Goal: Task Accomplishment & Management: Complete application form

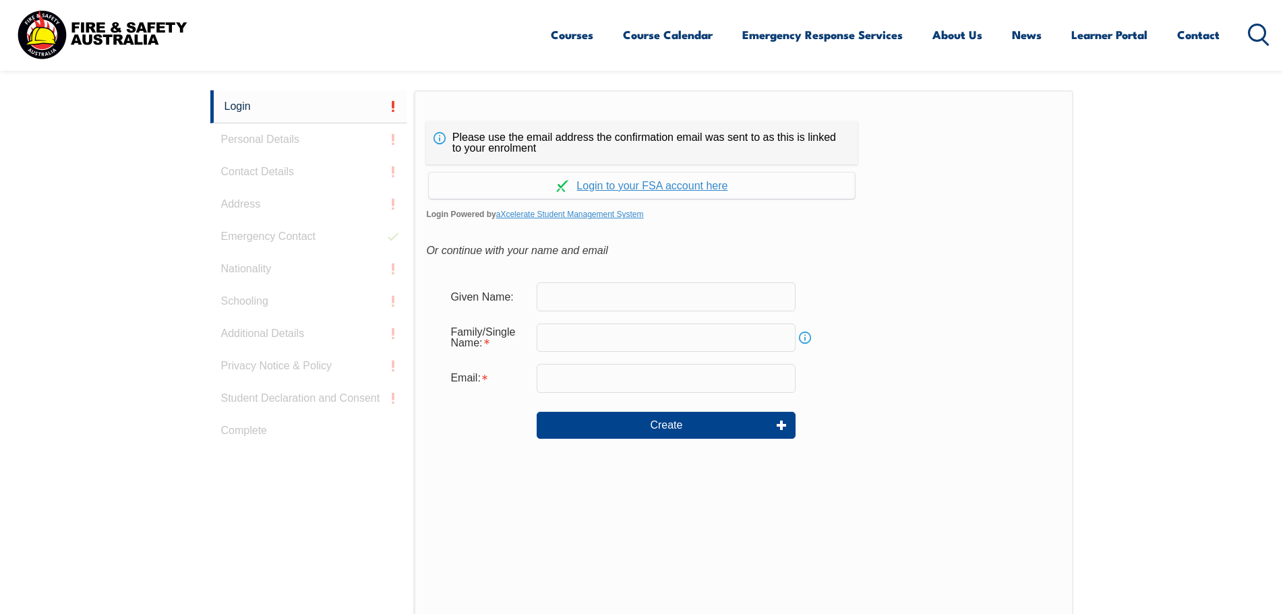
scroll to position [359, 0]
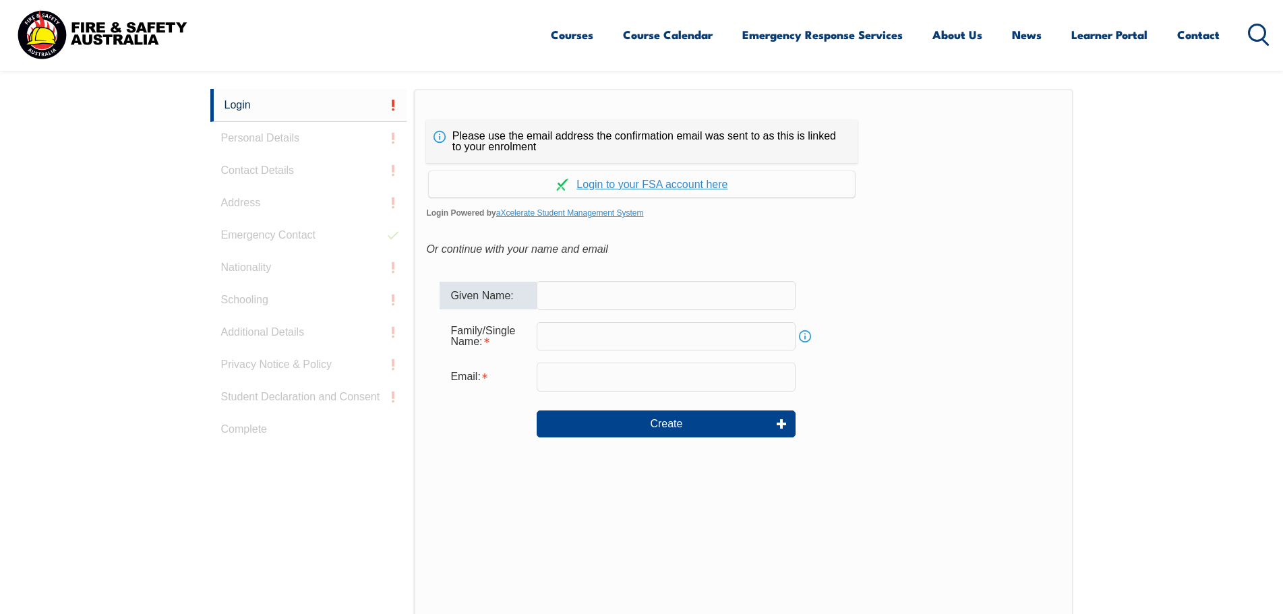
click at [591, 299] on input "text" at bounding box center [666, 295] width 259 height 28
type input "[PERSON_NAME]"
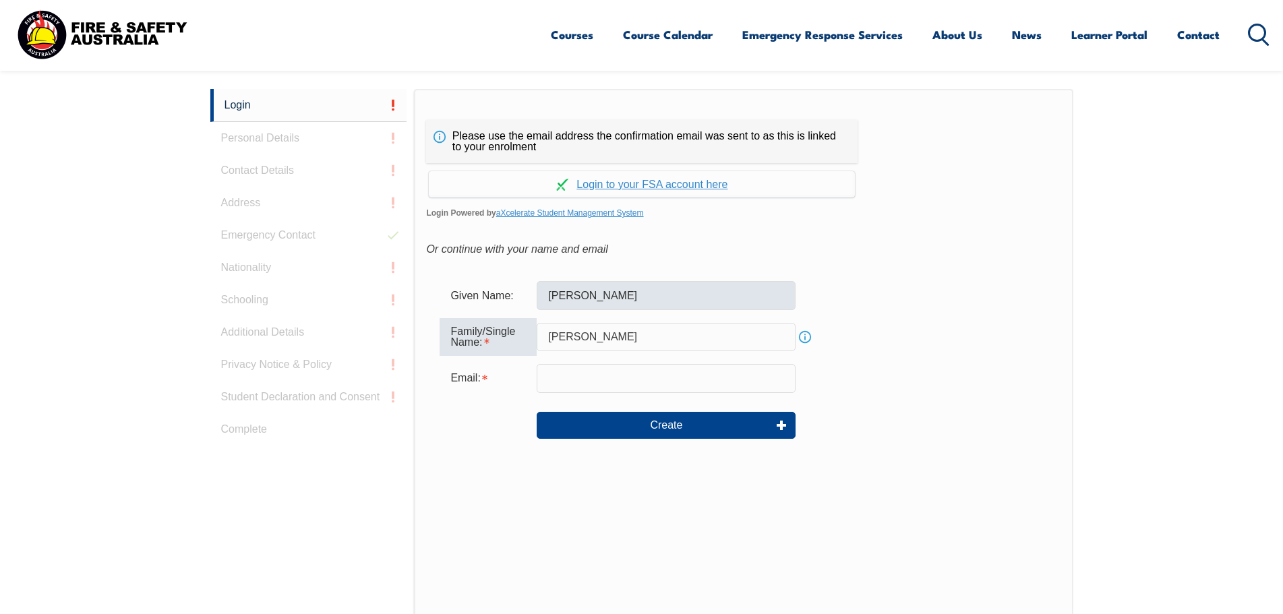
type input "[PERSON_NAME]"
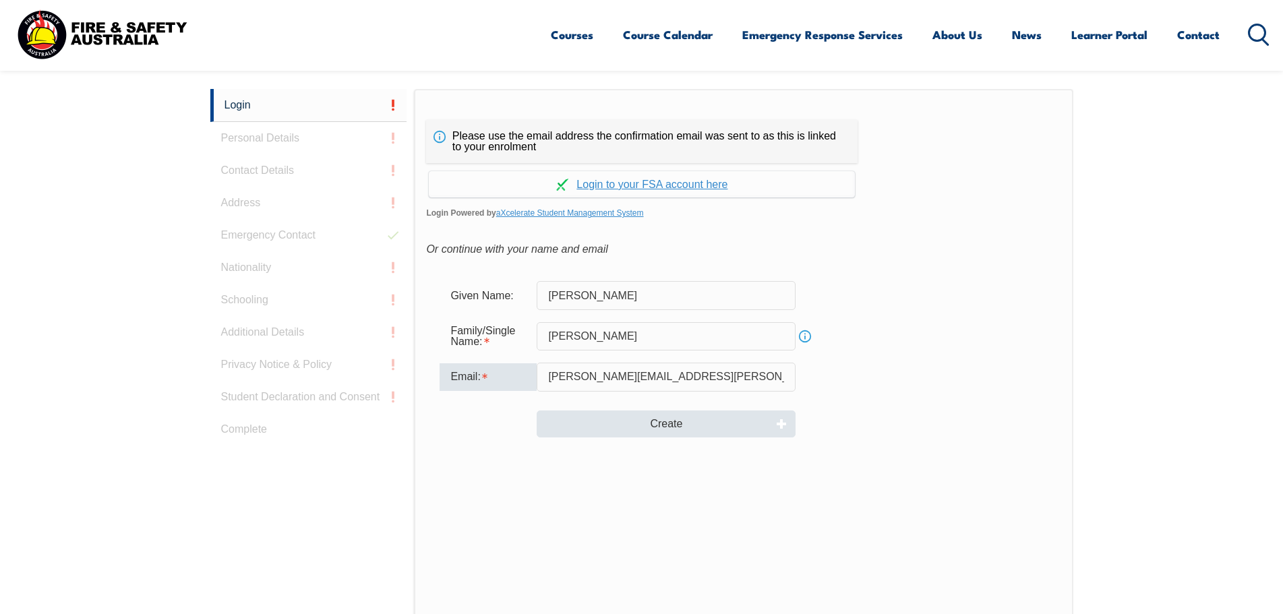
type input "[PERSON_NAME][EMAIL_ADDRESS][PERSON_NAME][DOMAIN_NAME]"
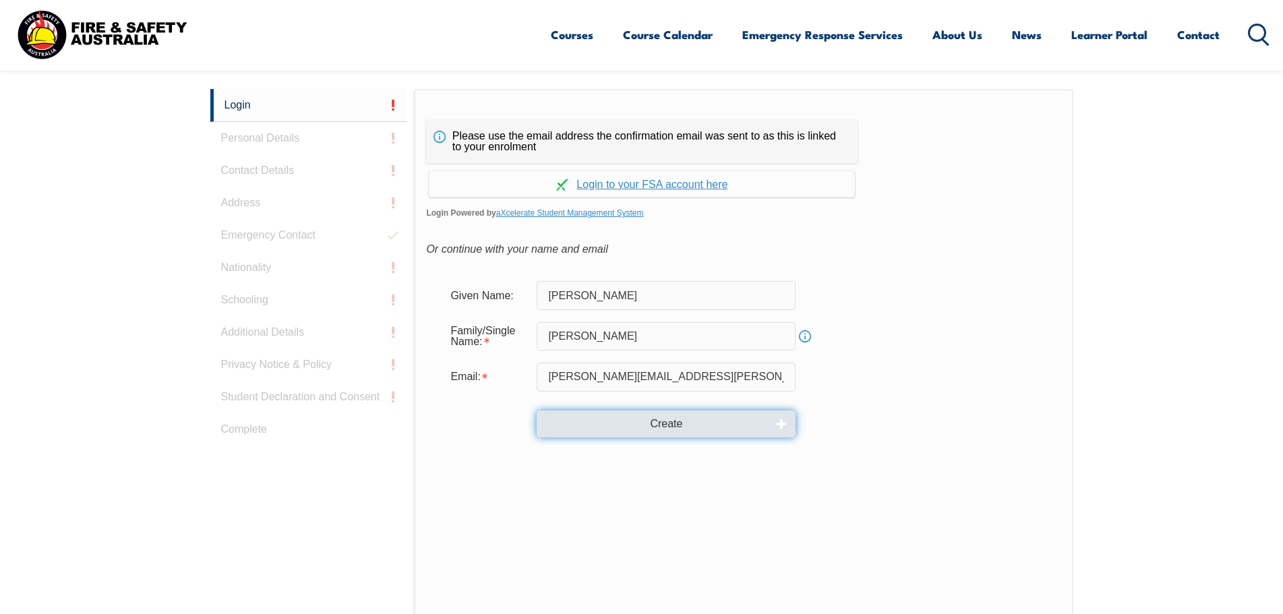
click at [725, 433] on button "Create" at bounding box center [666, 424] width 259 height 27
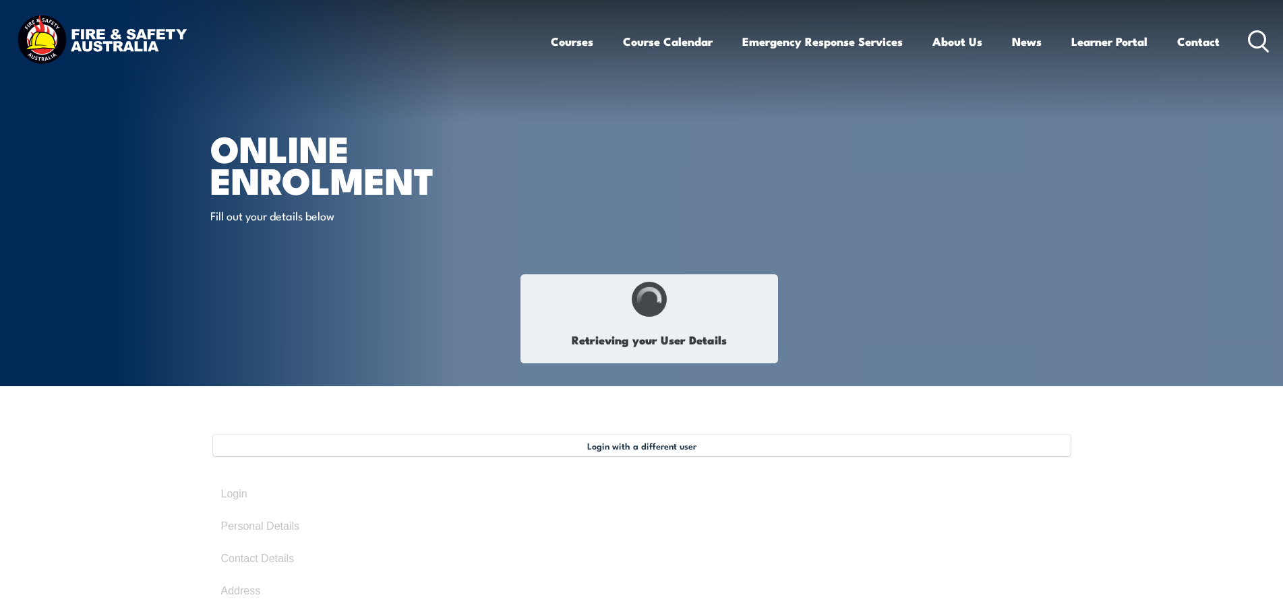
type input "[PERSON_NAME]"
type input "[DATE]"
type input "MV5FGVEPPW"
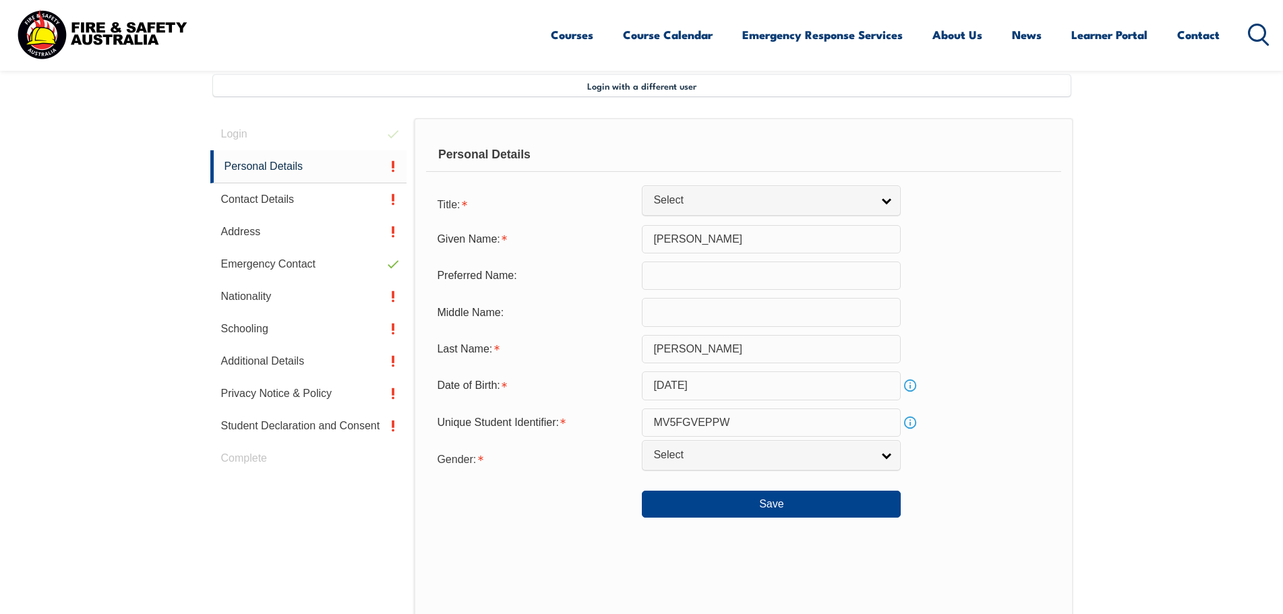
scroll to position [367, 0]
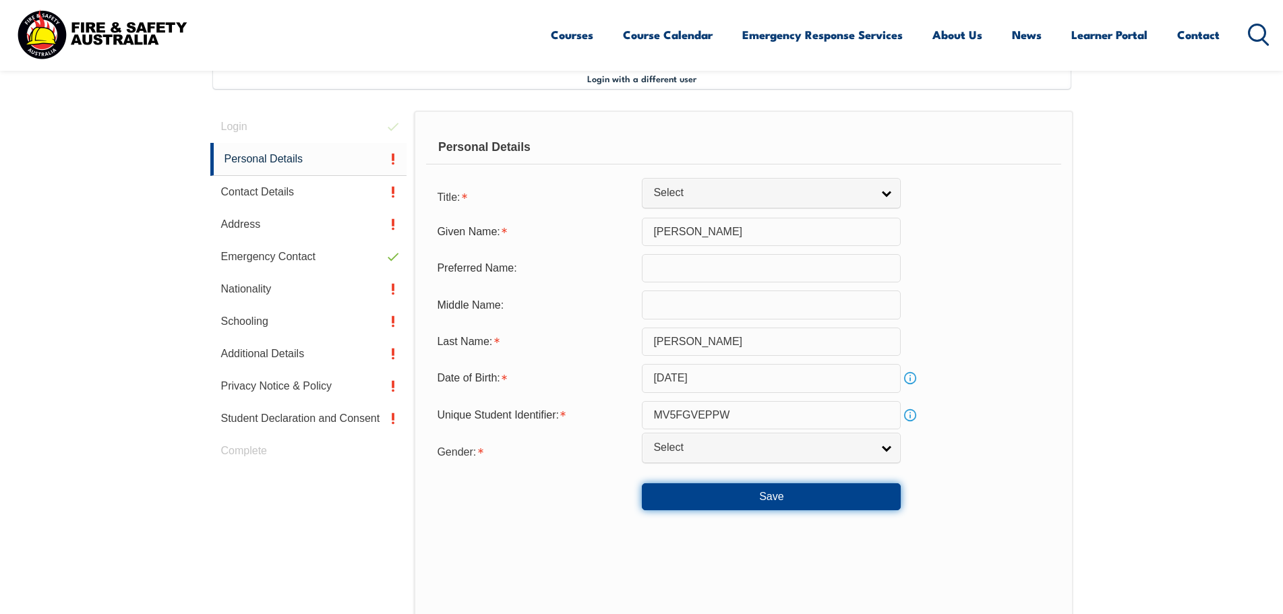
click at [738, 509] on button "Save" at bounding box center [771, 496] width 259 height 27
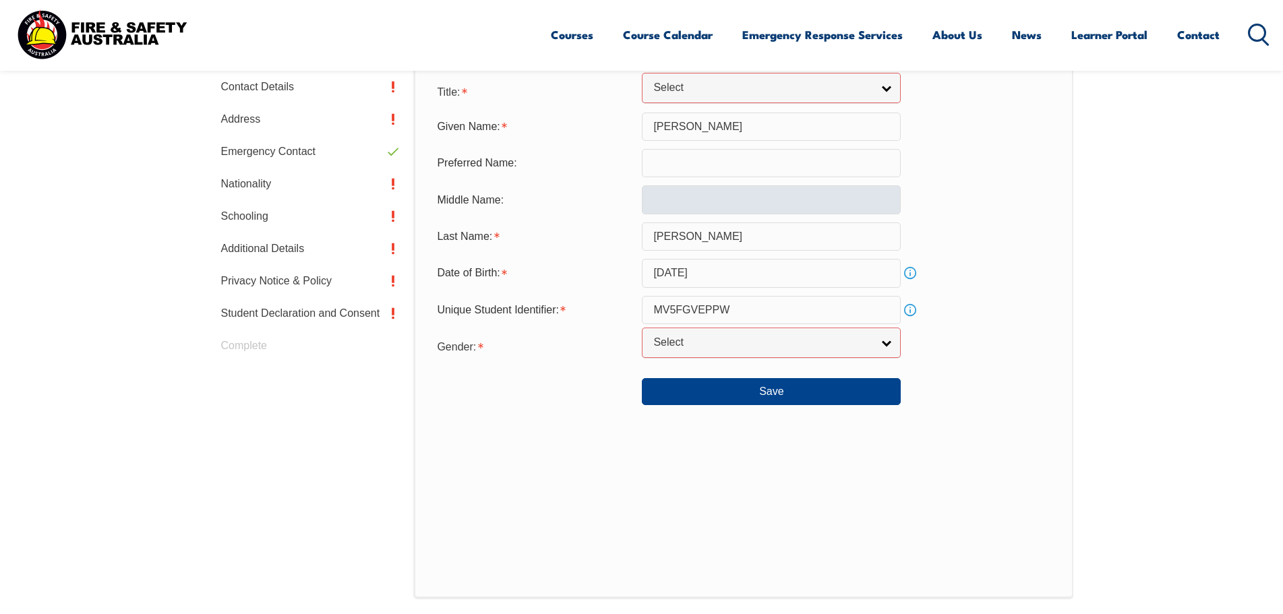
scroll to position [477, 0]
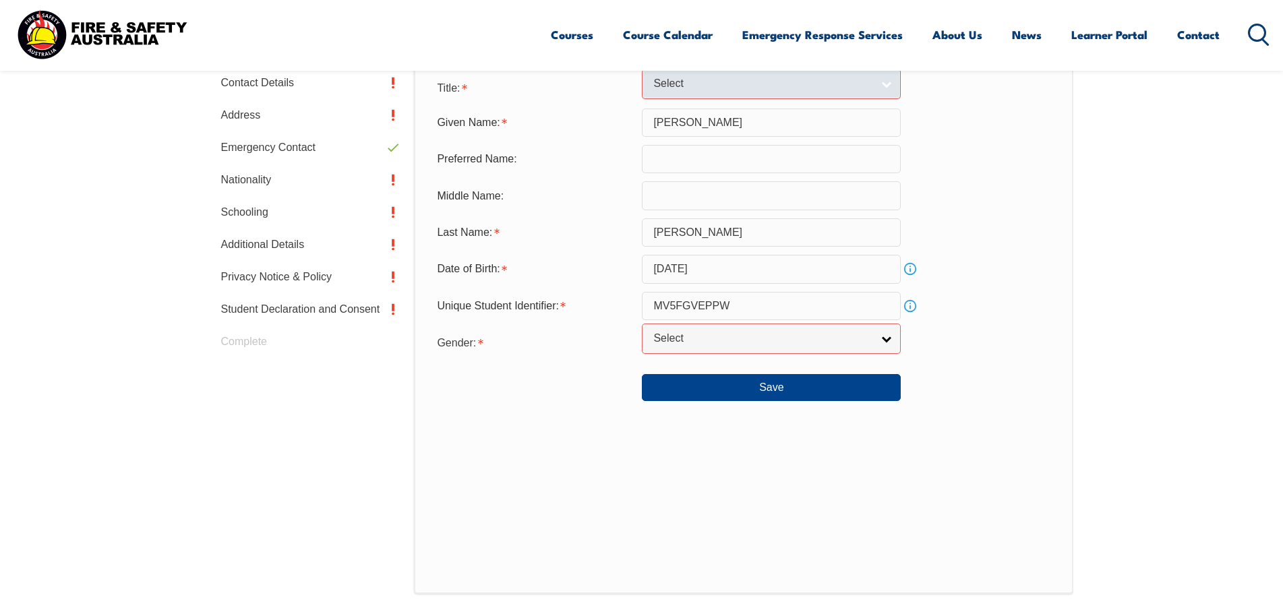
click at [885, 86] on link "Select" at bounding box center [771, 84] width 259 height 30
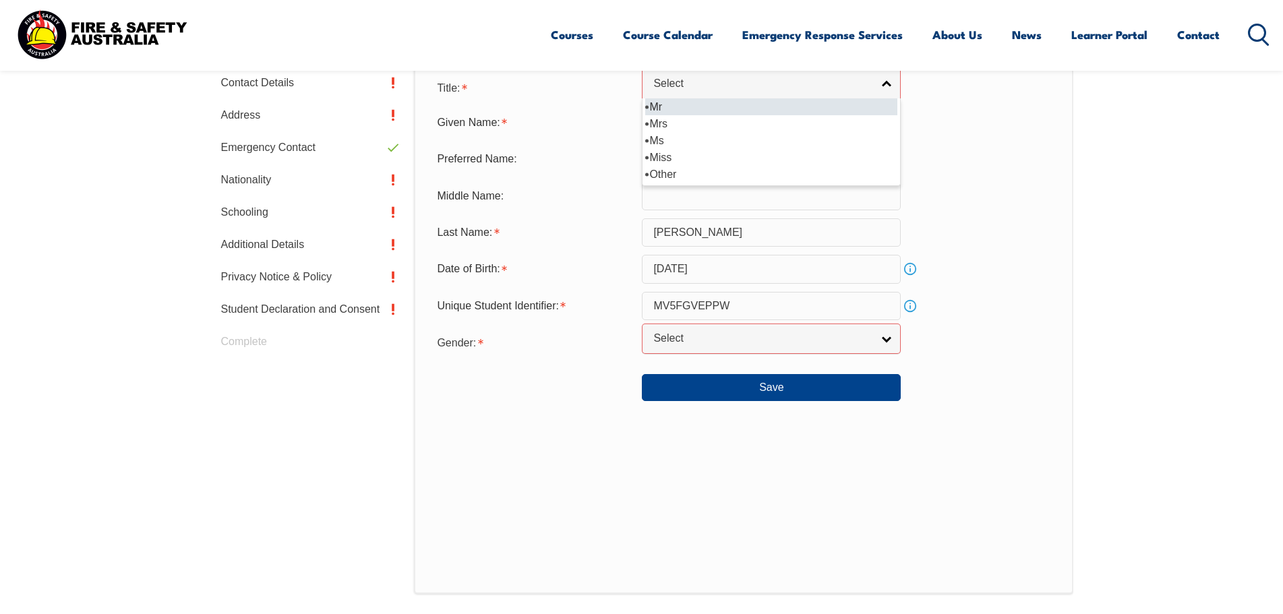
click at [691, 105] on li "Mr" at bounding box center [771, 106] width 252 height 17
select select "Mr"
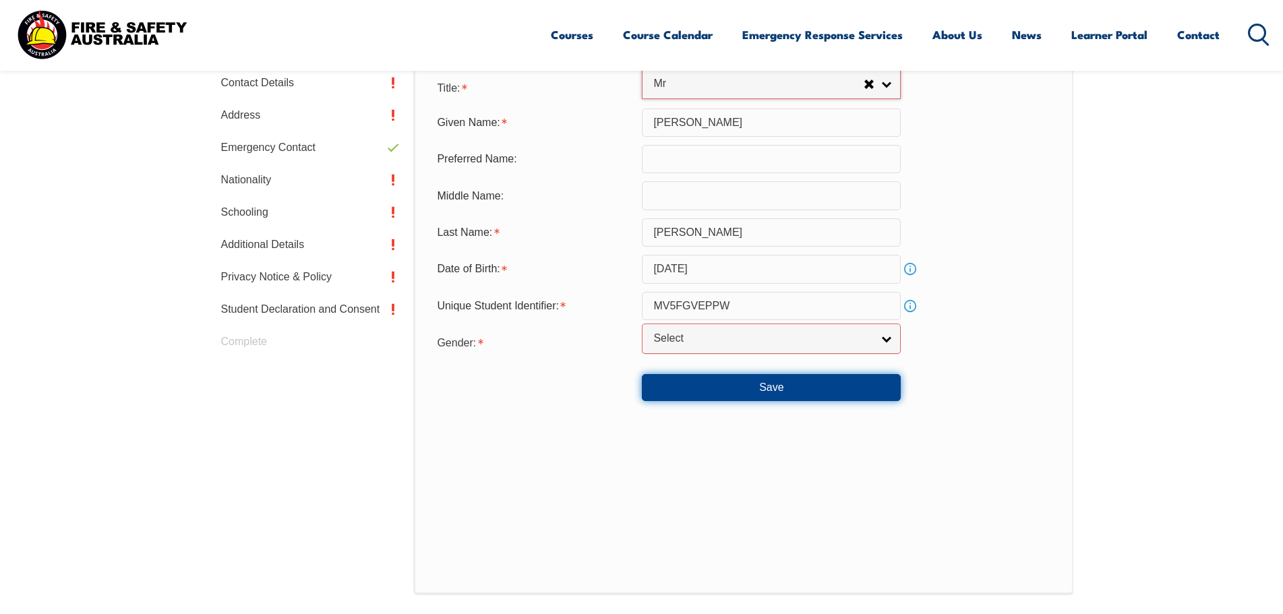
click at [750, 384] on button "Save" at bounding box center [771, 387] width 259 height 27
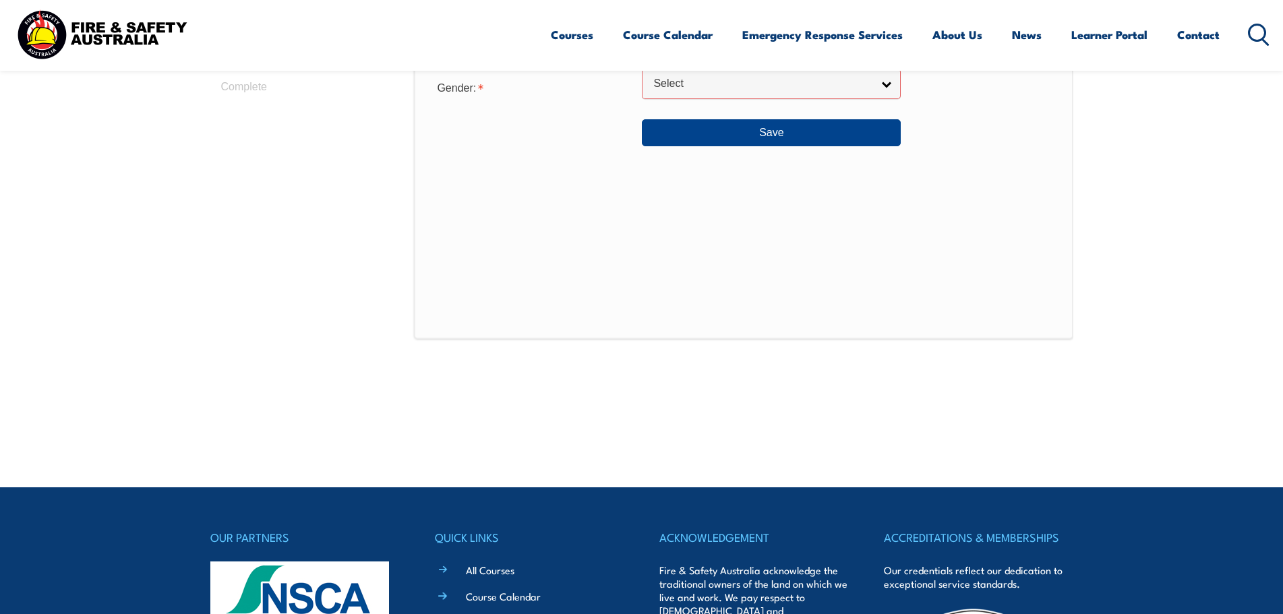
scroll to position [529, 0]
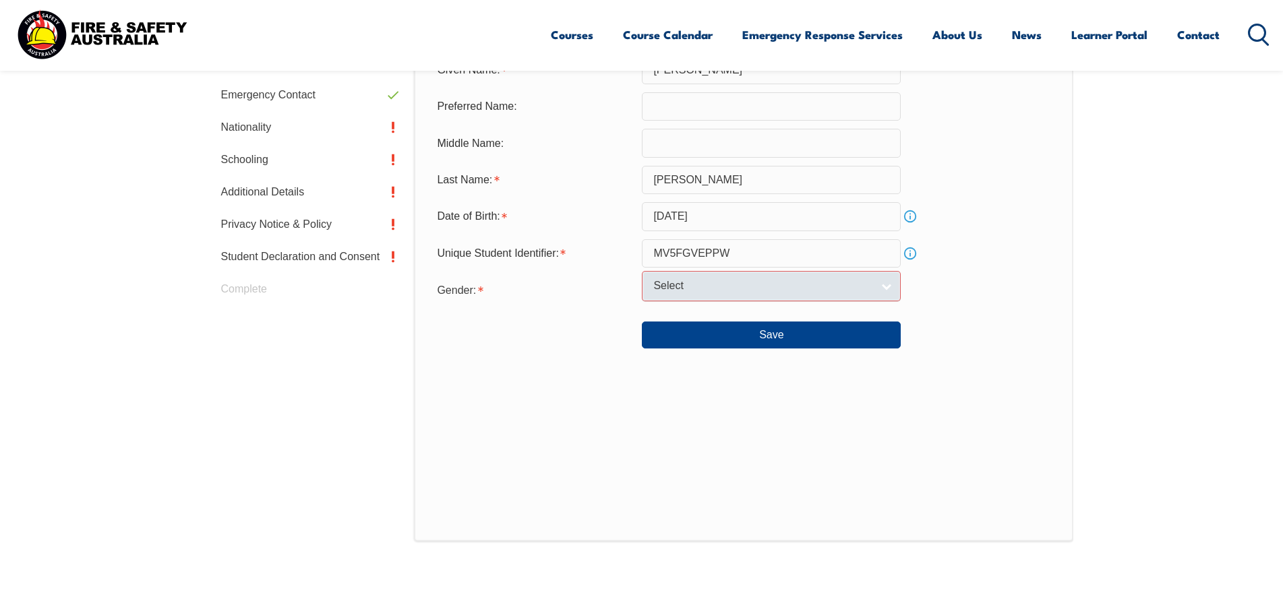
click at [891, 298] on link "Select" at bounding box center [771, 286] width 259 height 30
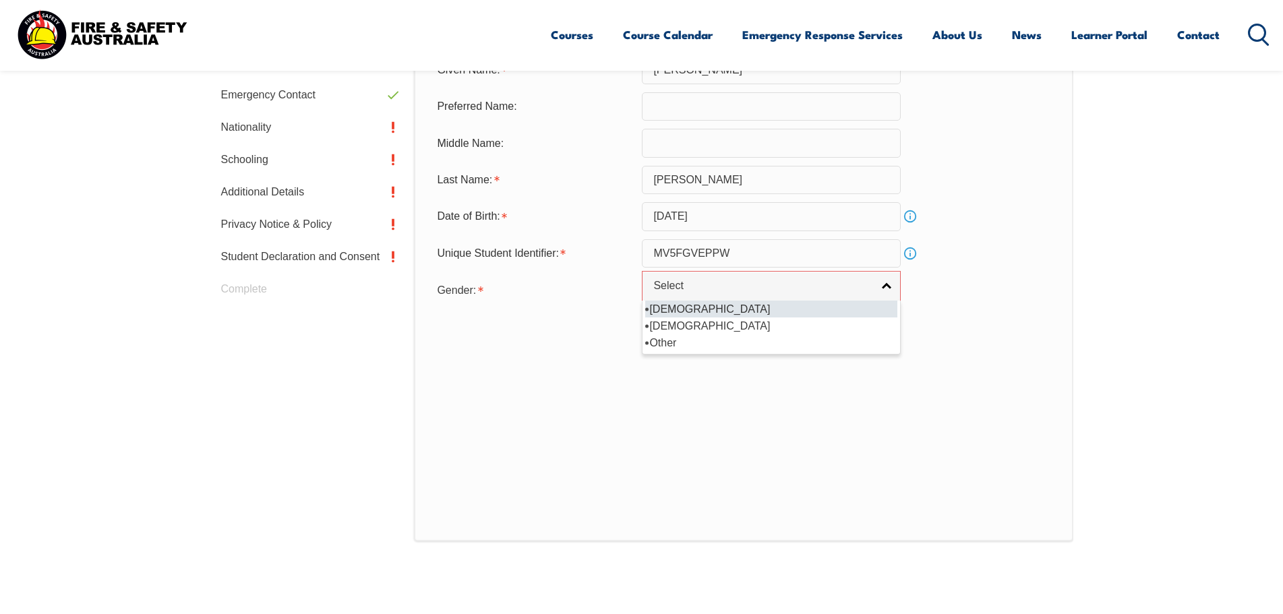
click at [817, 307] on li "[DEMOGRAPHIC_DATA]" at bounding box center [771, 309] width 252 height 17
select select "M"
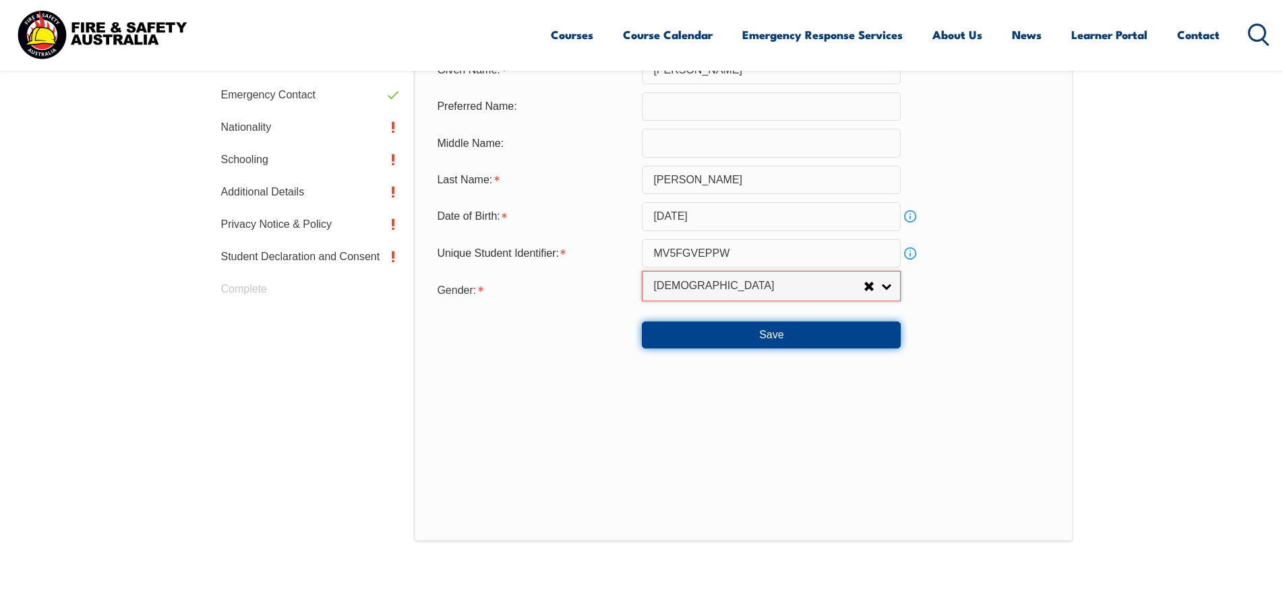
click at [815, 330] on button "Save" at bounding box center [771, 335] width 259 height 27
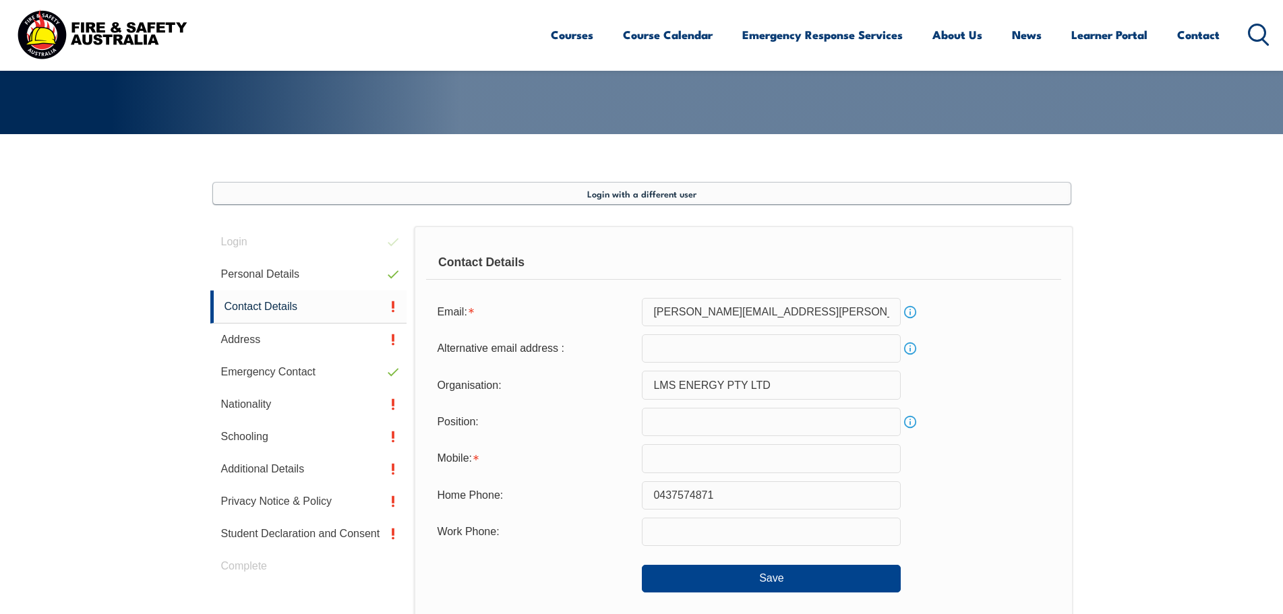
scroll to position [233, 0]
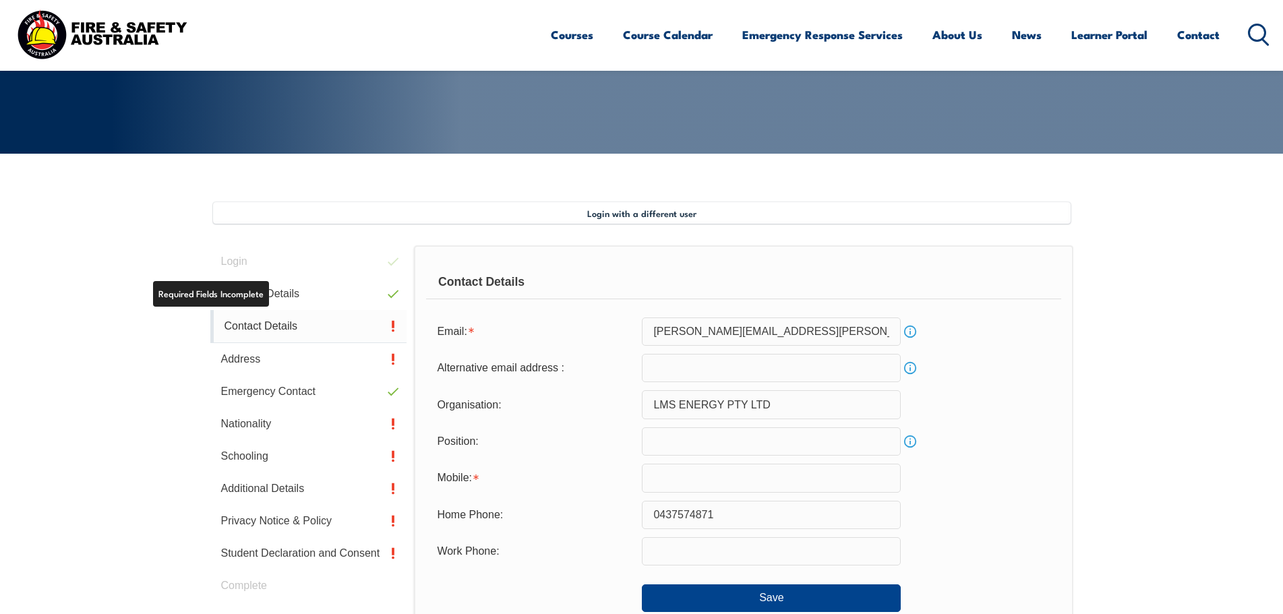
click at [264, 336] on link "Contact Details" at bounding box center [308, 326] width 197 height 33
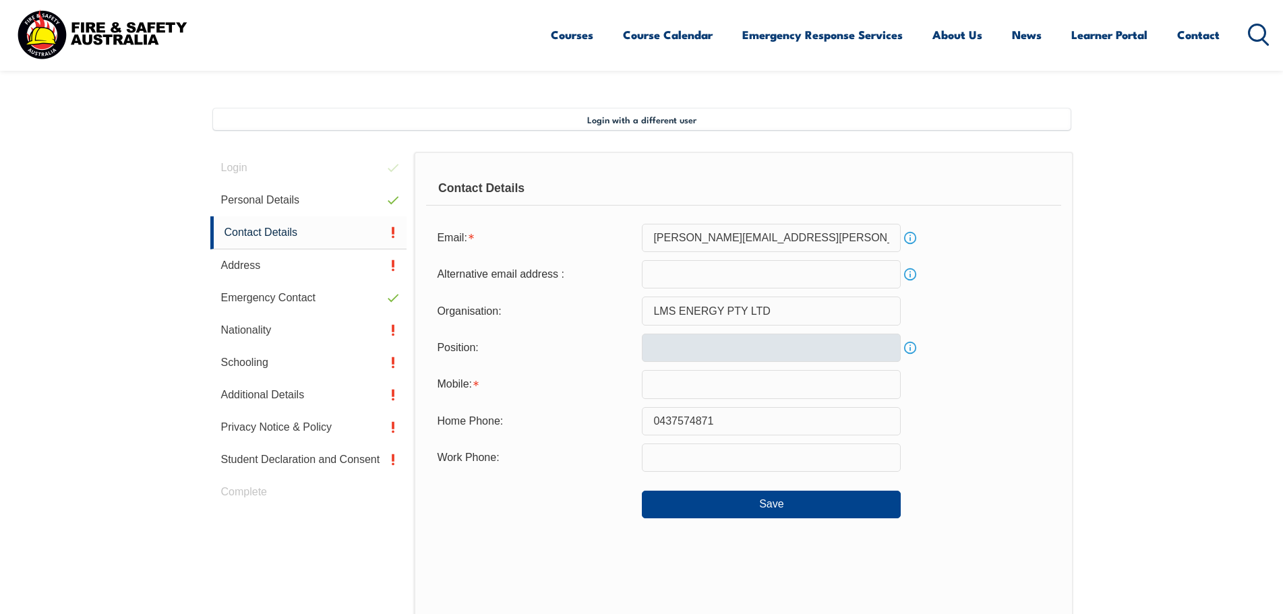
scroll to position [367, 0]
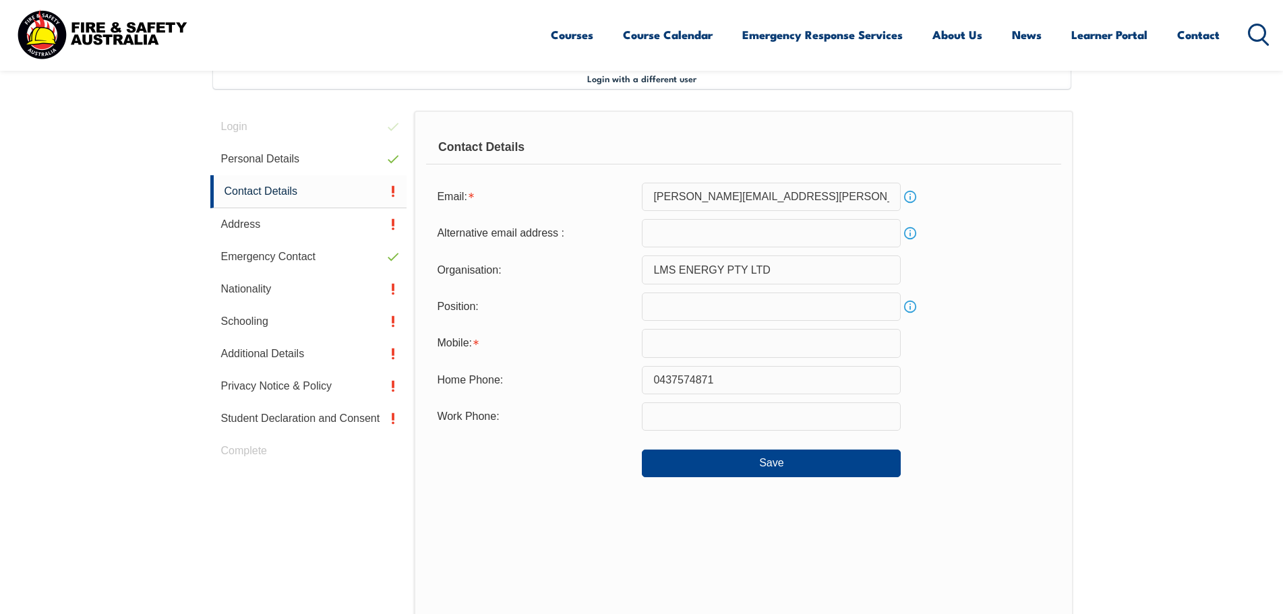
click at [746, 345] on input "text" at bounding box center [771, 343] width 259 height 28
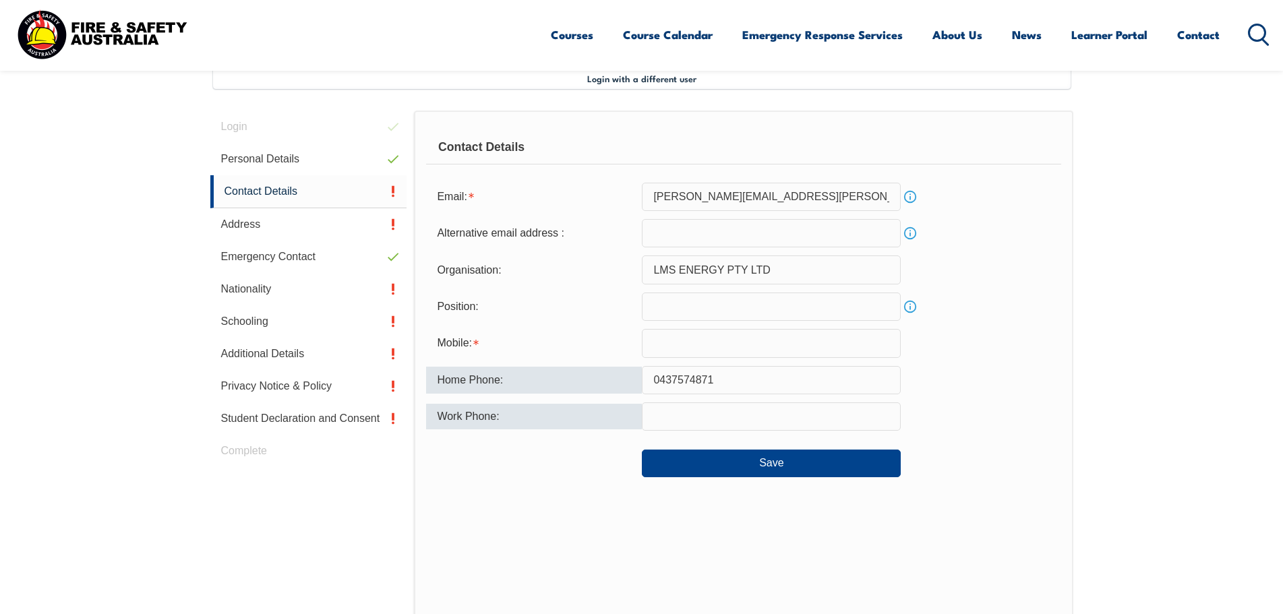
drag, startPoint x: 703, startPoint y: 401, endPoint x: 576, endPoint y: 407, distance: 127.6
click at [577, 410] on form "Email: bradley.fitzgerald@lms.com.au Info Alternative email address : Info Orga…" at bounding box center [743, 330] width 635 height 295
click at [682, 332] on input "text" at bounding box center [771, 343] width 259 height 28
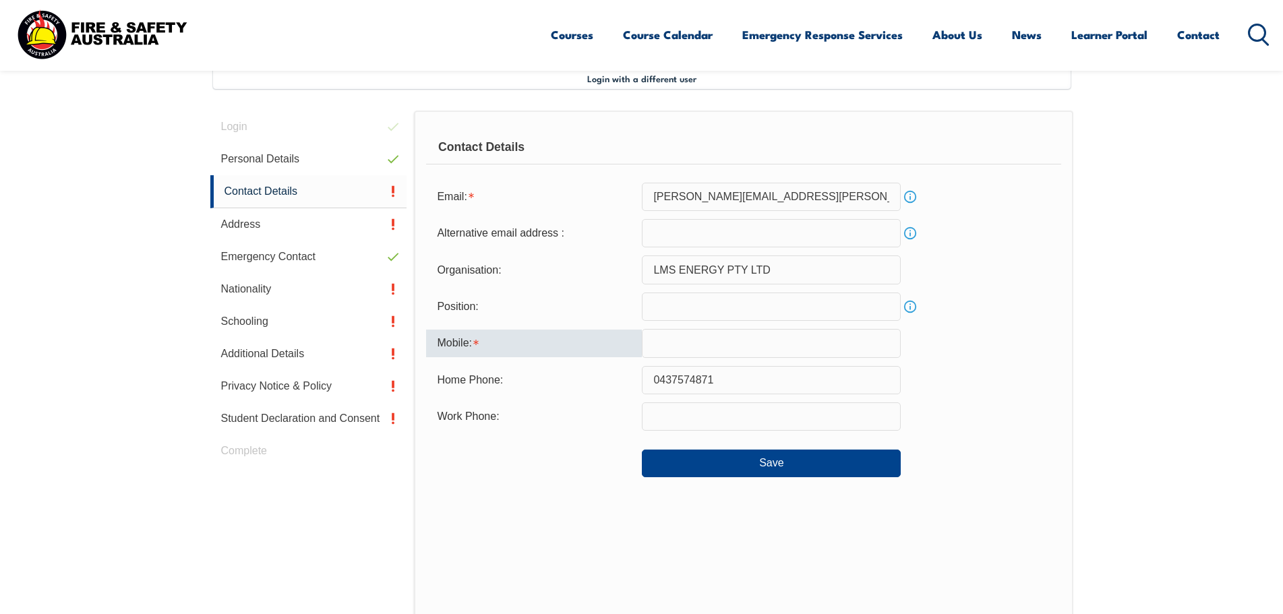
paste input "0437574871"
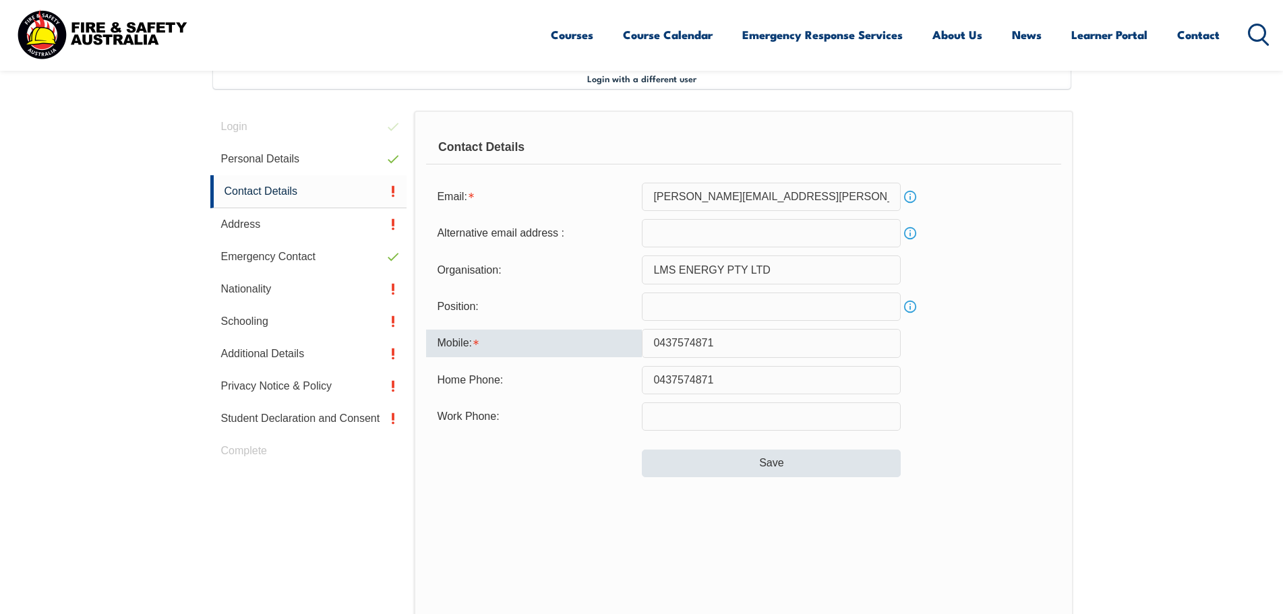
type input "0437574871"
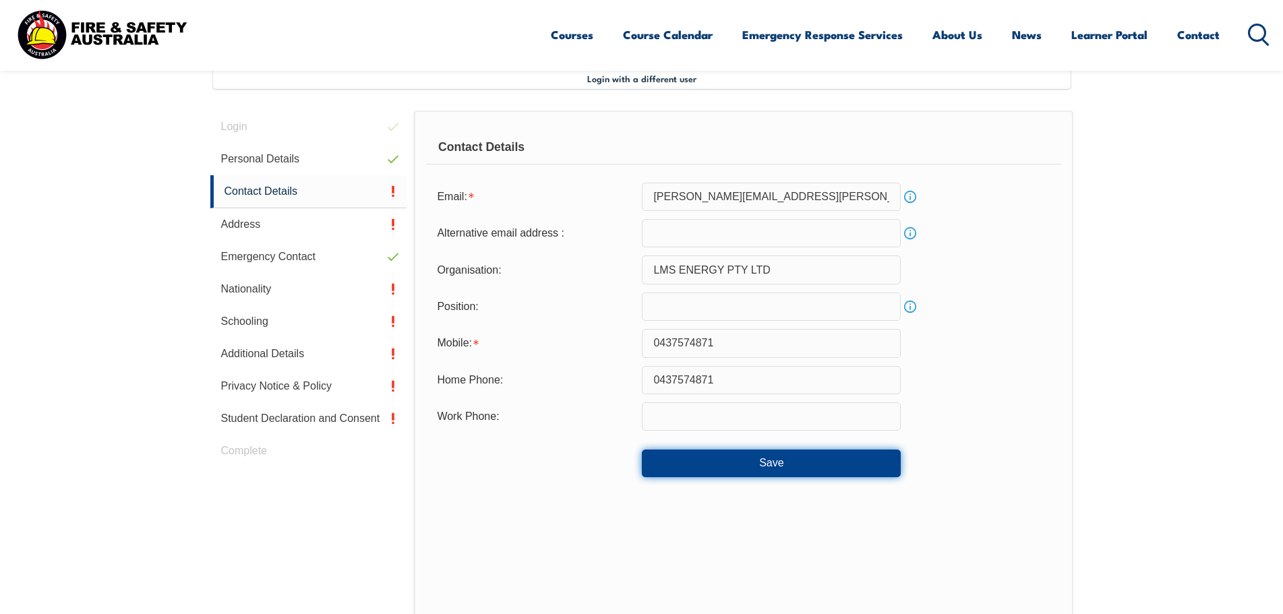
click at [729, 468] on button "Save" at bounding box center [771, 463] width 259 height 27
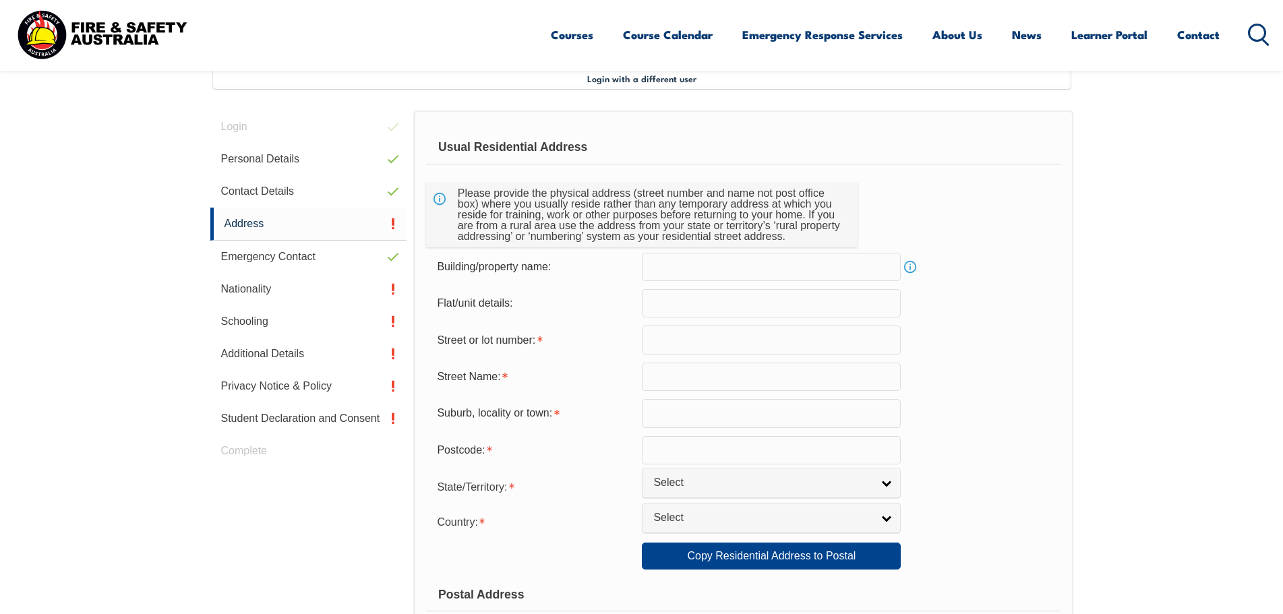
click at [685, 338] on input "text" at bounding box center [771, 340] width 259 height 28
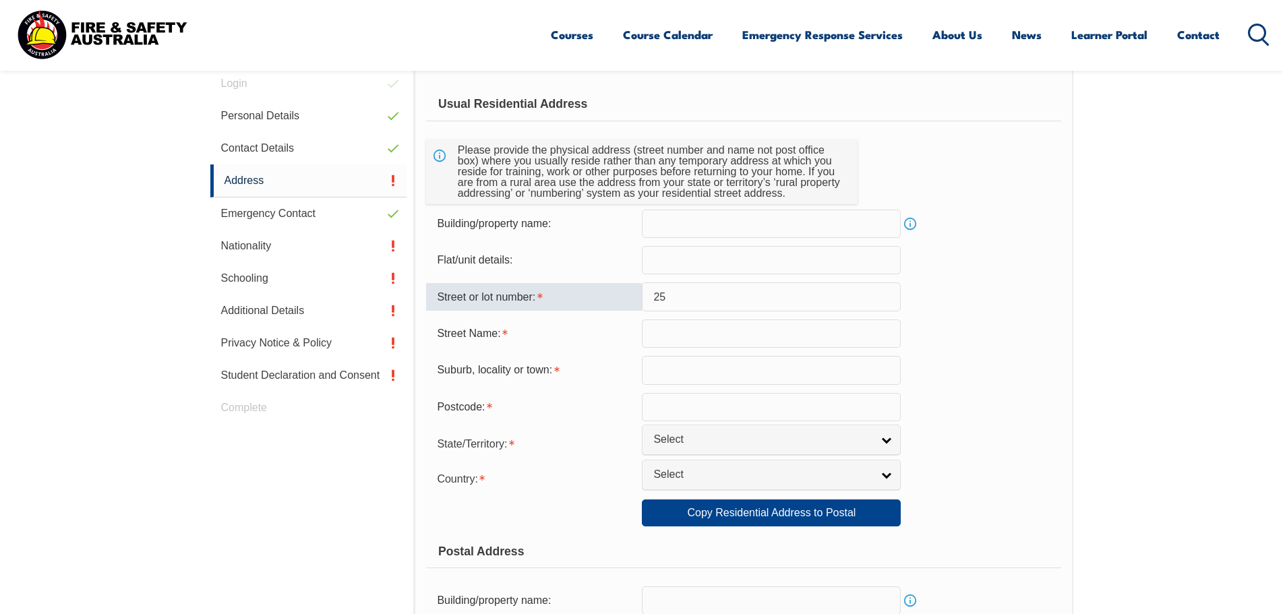
scroll to position [435, 0]
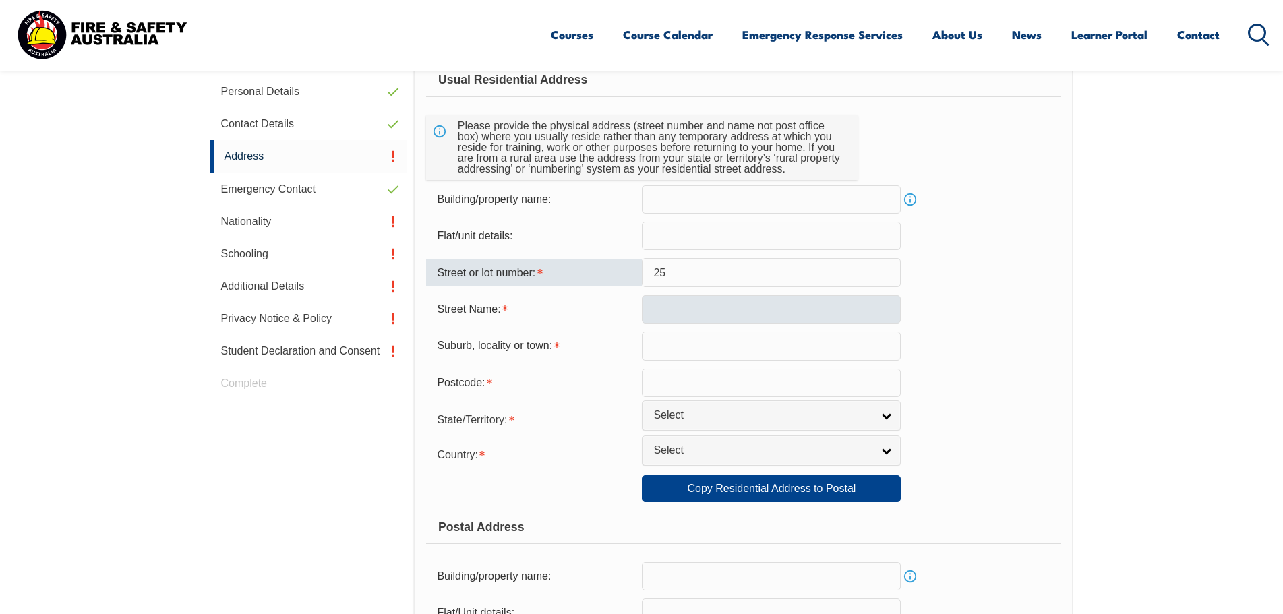
type input "25"
click at [676, 322] on input "text" at bounding box center [771, 309] width 259 height 28
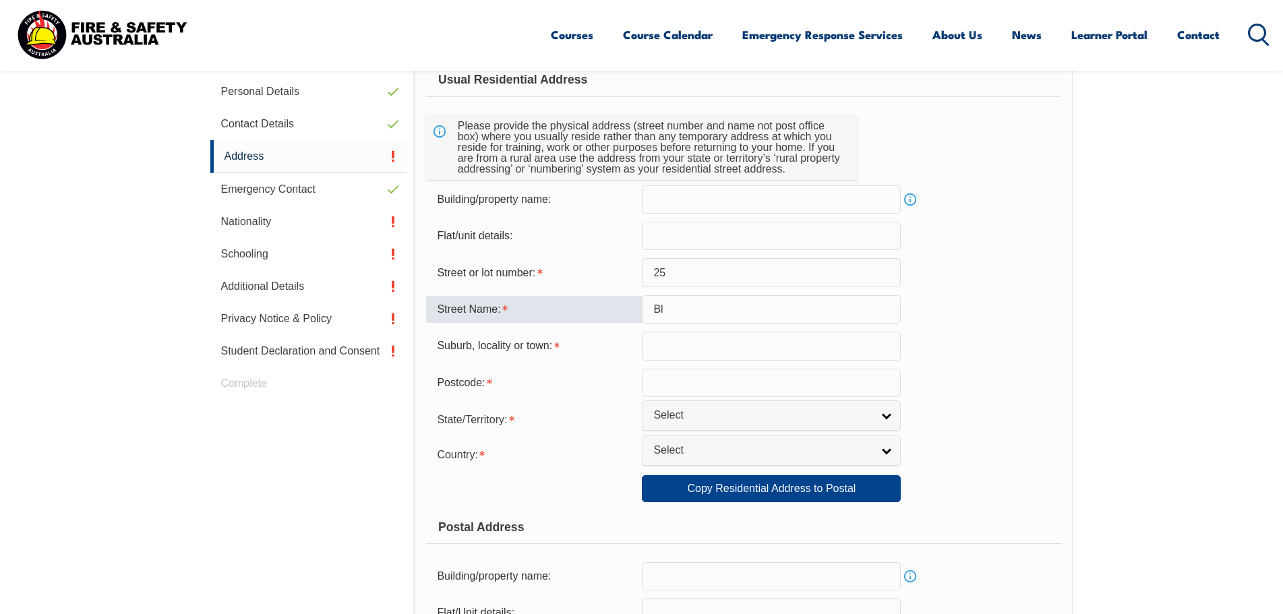
type input "B"
drag, startPoint x: 677, startPoint y: 254, endPoint x: 678, endPoint y: 264, distance: 9.5
click at [677, 258] on form "Usual Residential Address Please provide the physical address (street number an…" at bounding box center [743, 495] width 635 height 864
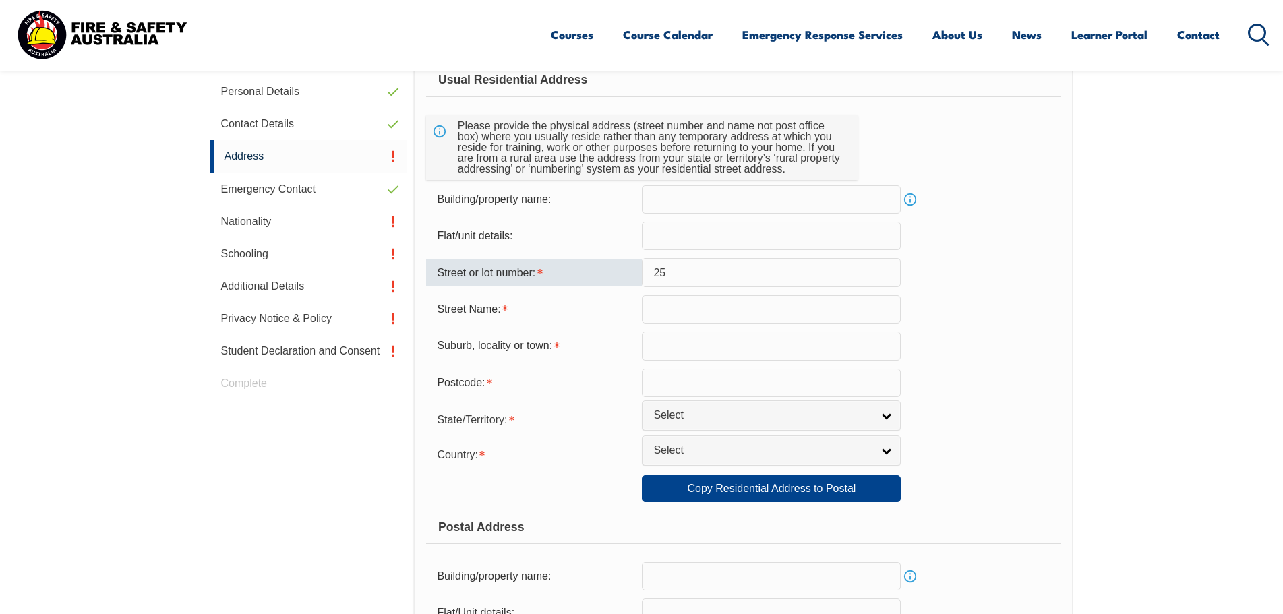
drag, startPoint x: 679, startPoint y: 264, endPoint x: 601, endPoint y: 291, distance: 82.5
click at [612, 290] on form "Usual Residential Address Please provide the physical address (street number an…" at bounding box center [743, 495] width 635 height 864
type input "16"
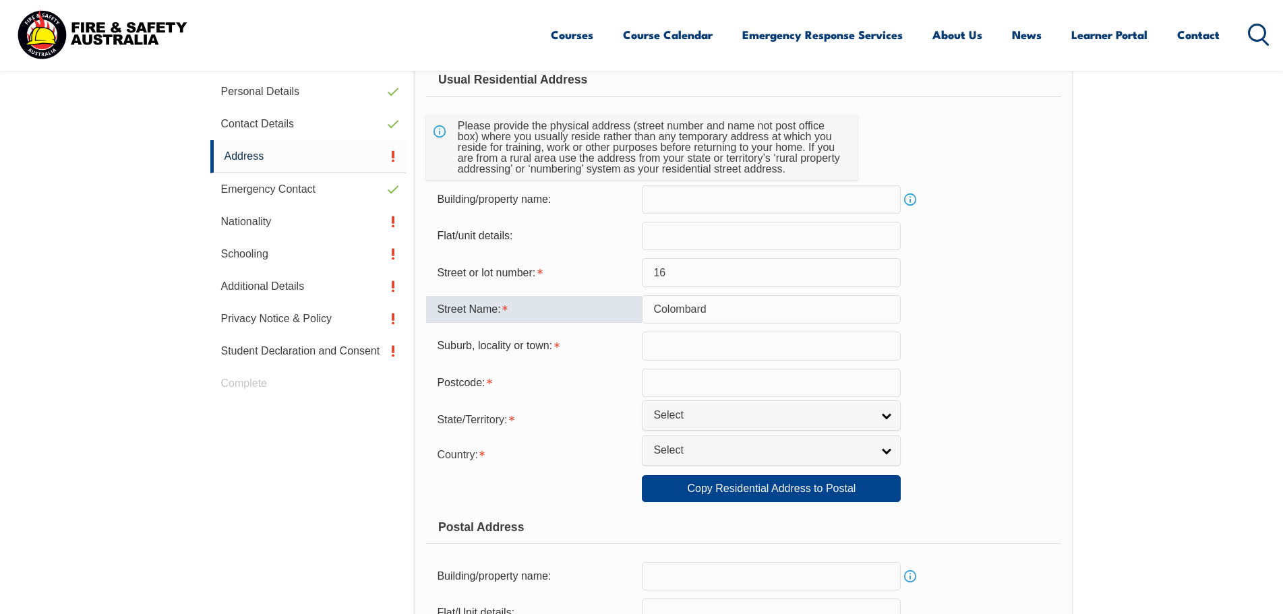
click at [728, 317] on input "Colombard" at bounding box center [771, 309] width 259 height 28
type input "Colombard place"
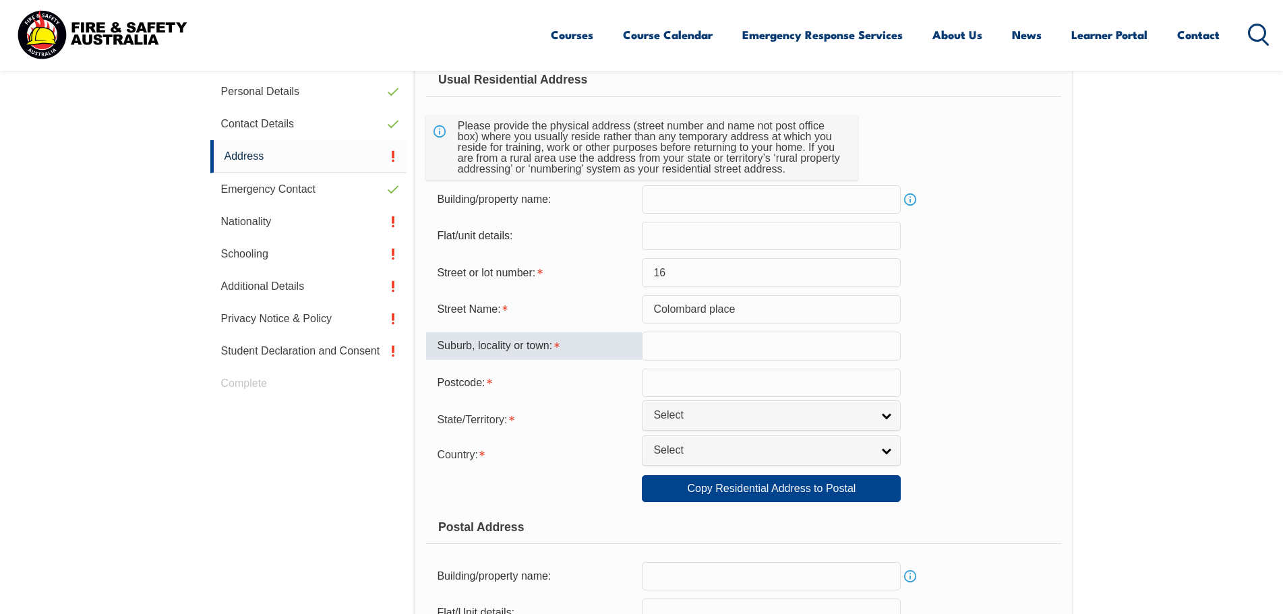
click at [654, 347] on input "text" at bounding box center [771, 346] width 259 height 28
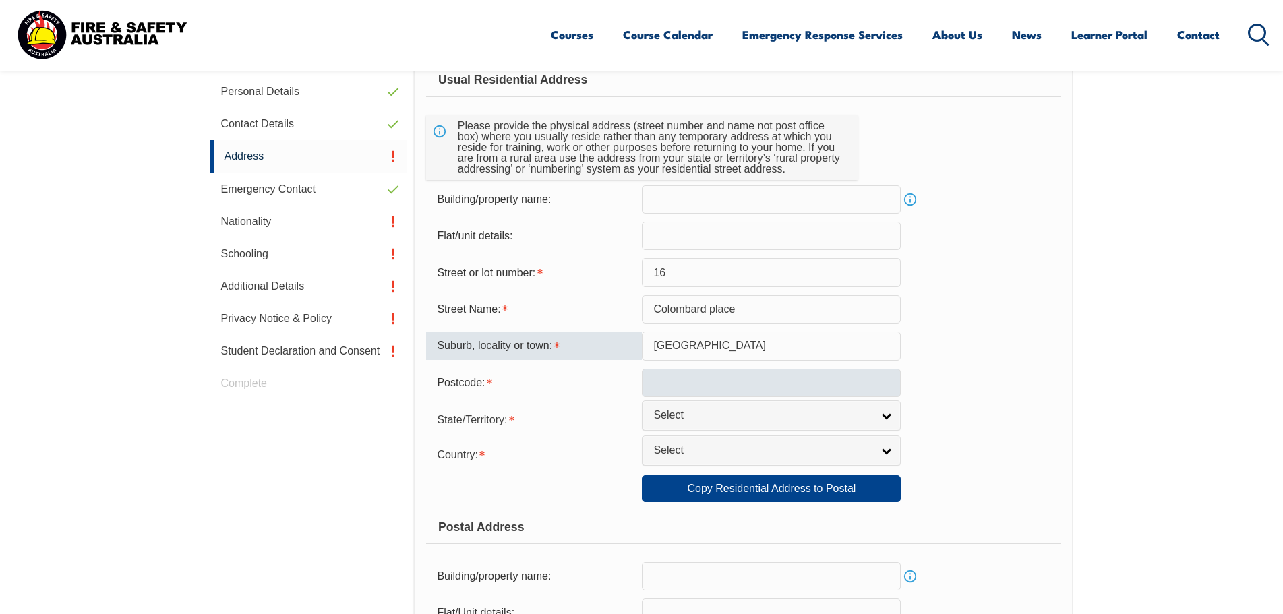
type input "[GEOGRAPHIC_DATA]"
click at [671, 371] on input "text" at bounding box center [771, 383] width 259 height 28
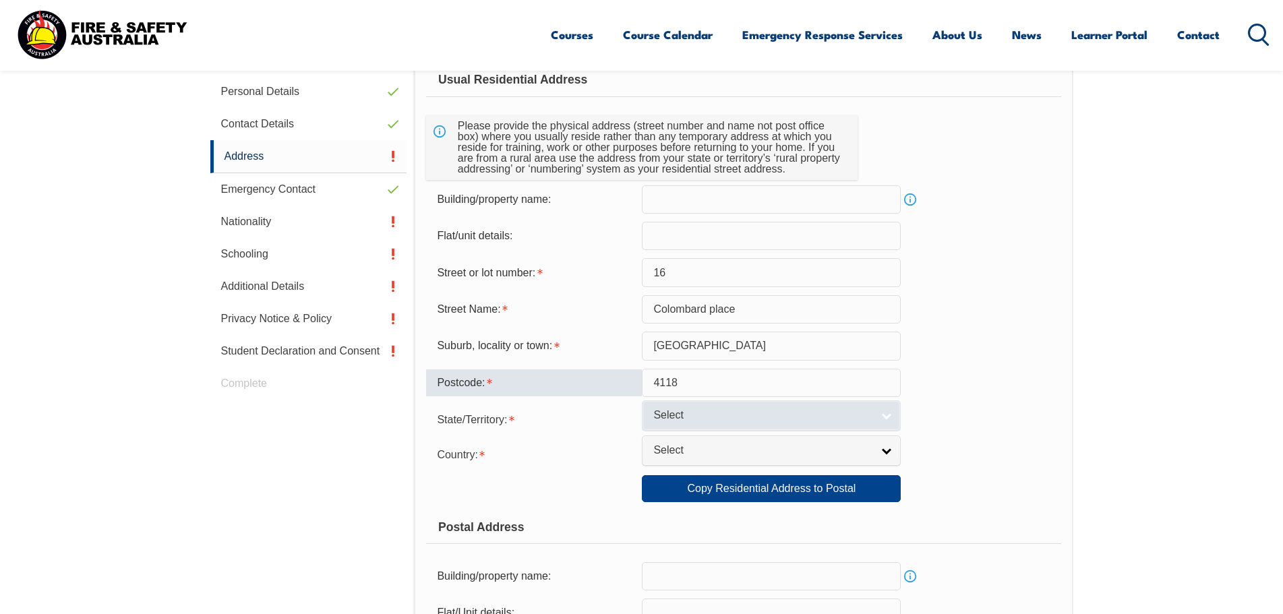
type input "4118"
click at [702, 407] on link "Select" at bounding box center [771, 416] width 259 height 30
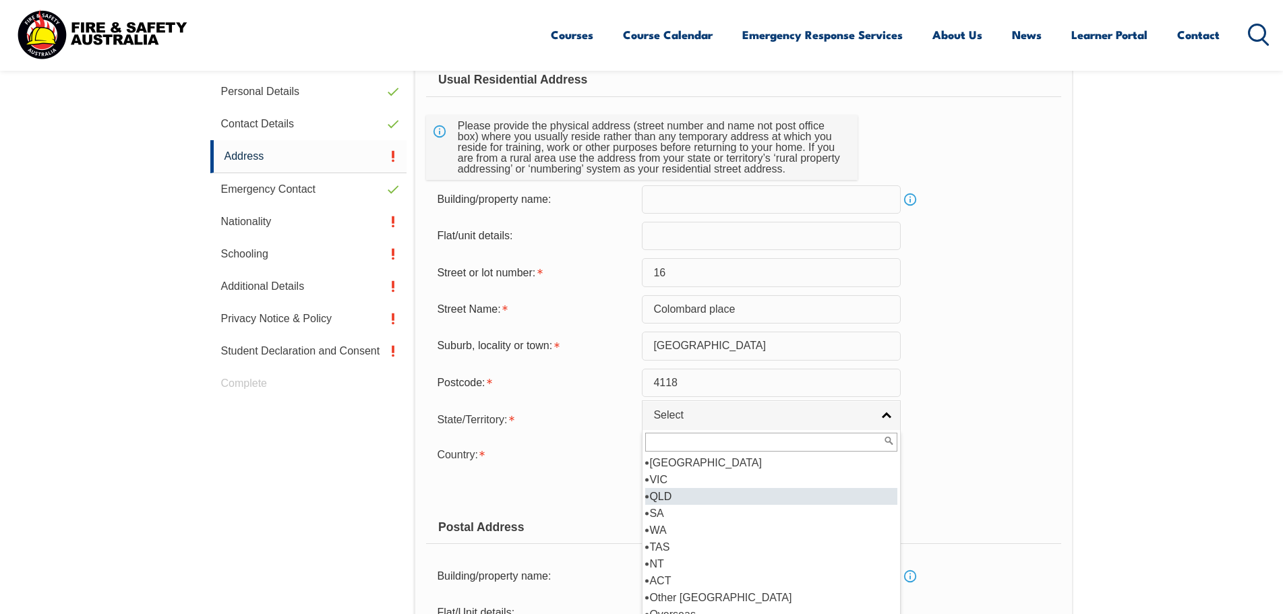
click at [714, 491] on li "QLD" at bounding box center [771, 496] width 252 height 17
select select "QLD"
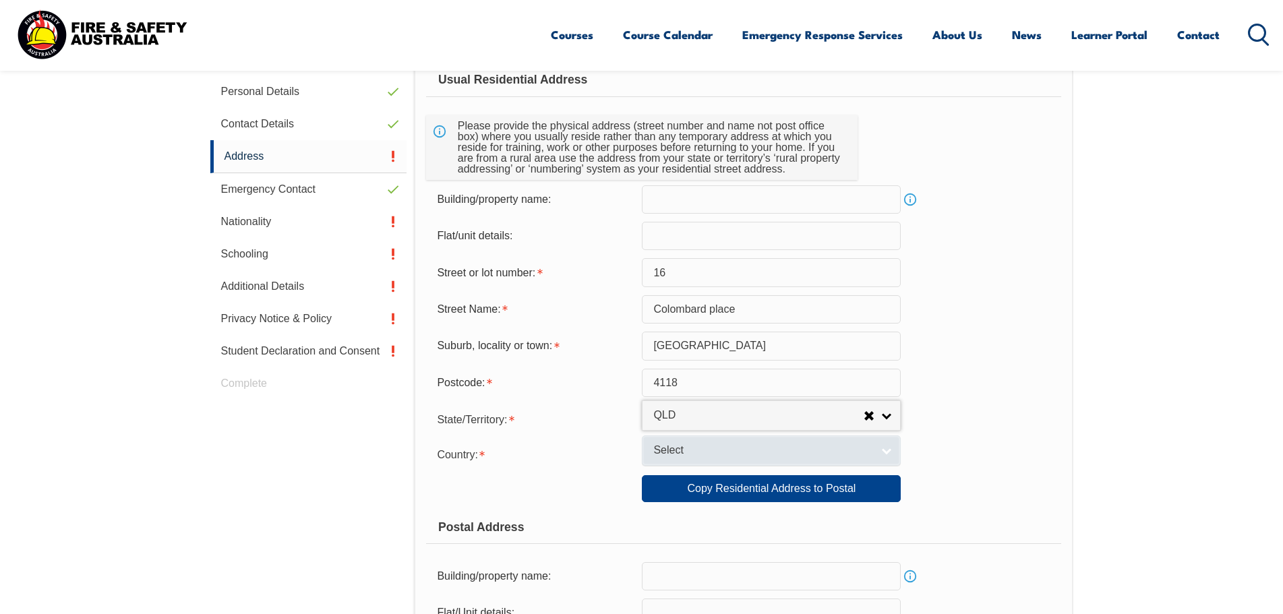
click at [709, 455] on span "Select" at bounding box center [762, 451] width 218 height 14
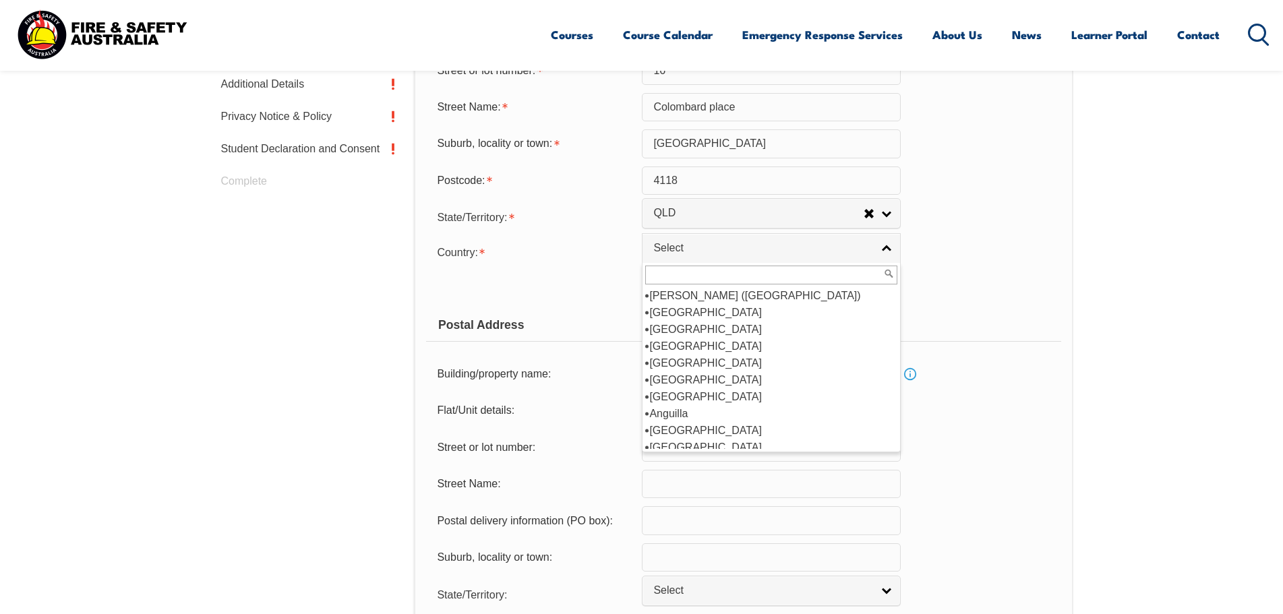
scroll to position [202, 0]
click at [713, 309] on li "[GEOGRAPHIC_DATA]" at bounding box center [771, 312] width 252 height 17
select select "1101"
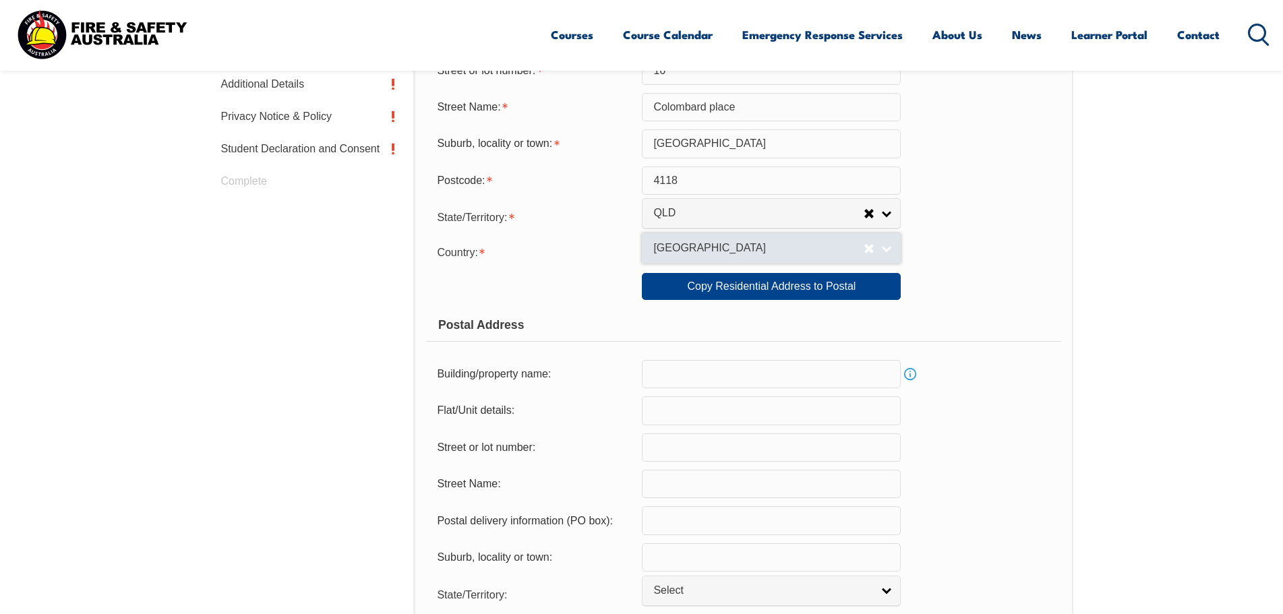
click at [711, 245] on span "[GEOGRAPHIC_DATA]" at bounding box center [758, 248] width 210 height 14
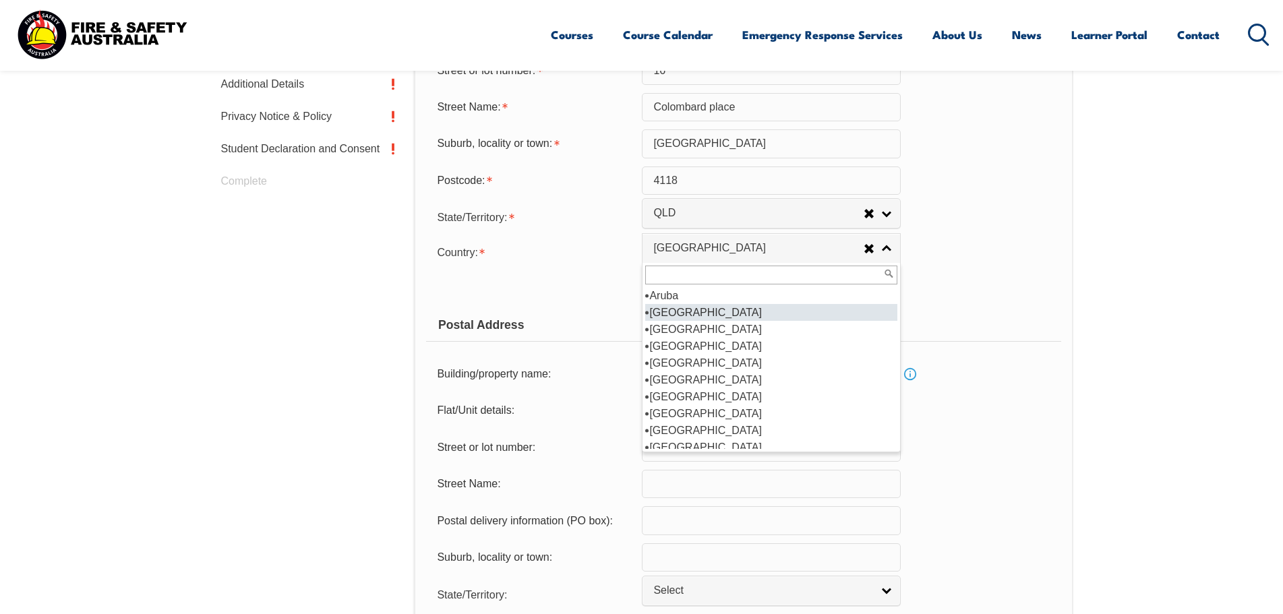
click at [557, 273] on div "Copy Residential Address to Postal: Copy Residential Address to Postal" at bounding box center [743, 286] width 635 height 27
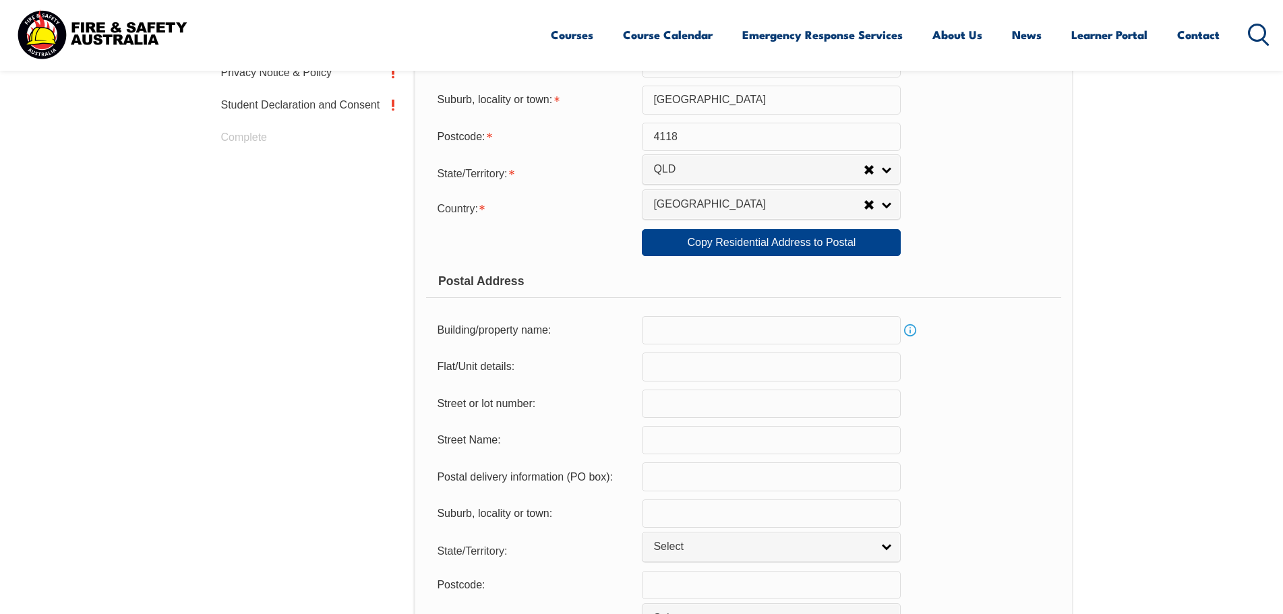
scroll to position [705, 0]
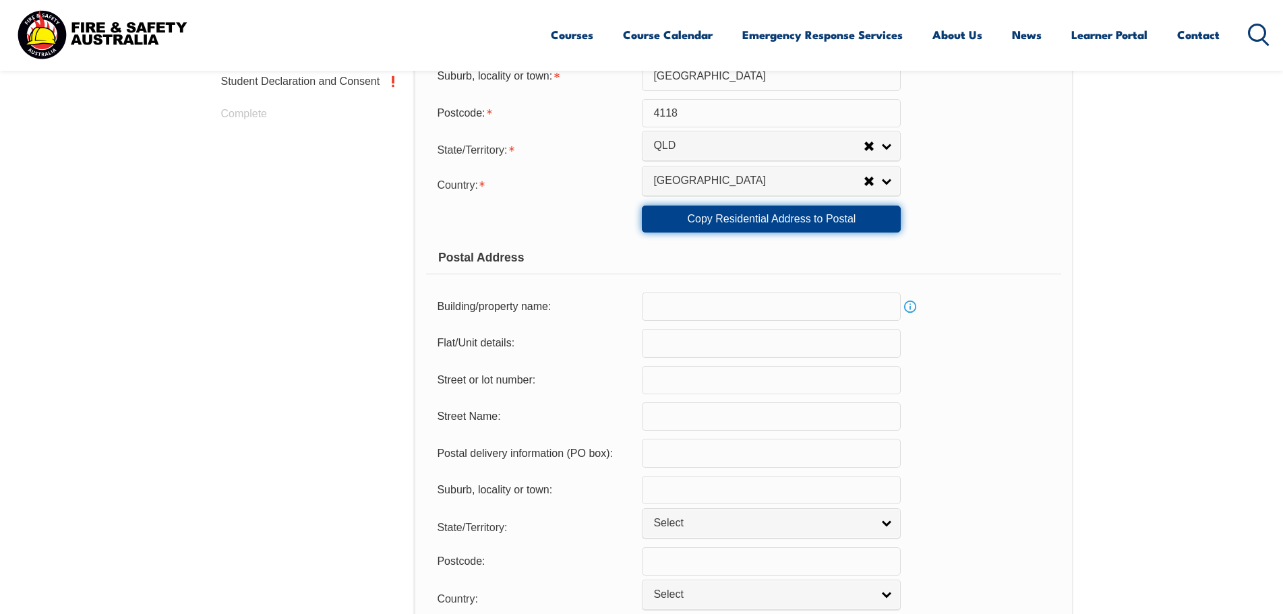
click at [794, 225] on link "Copy Residential Address to Postal" at bounding box center [771, 219] width 259 height 27
type input "16"
type input "Colombard place"
type input "[GEOGRAPHIC_DATA]"
select select "QLD"
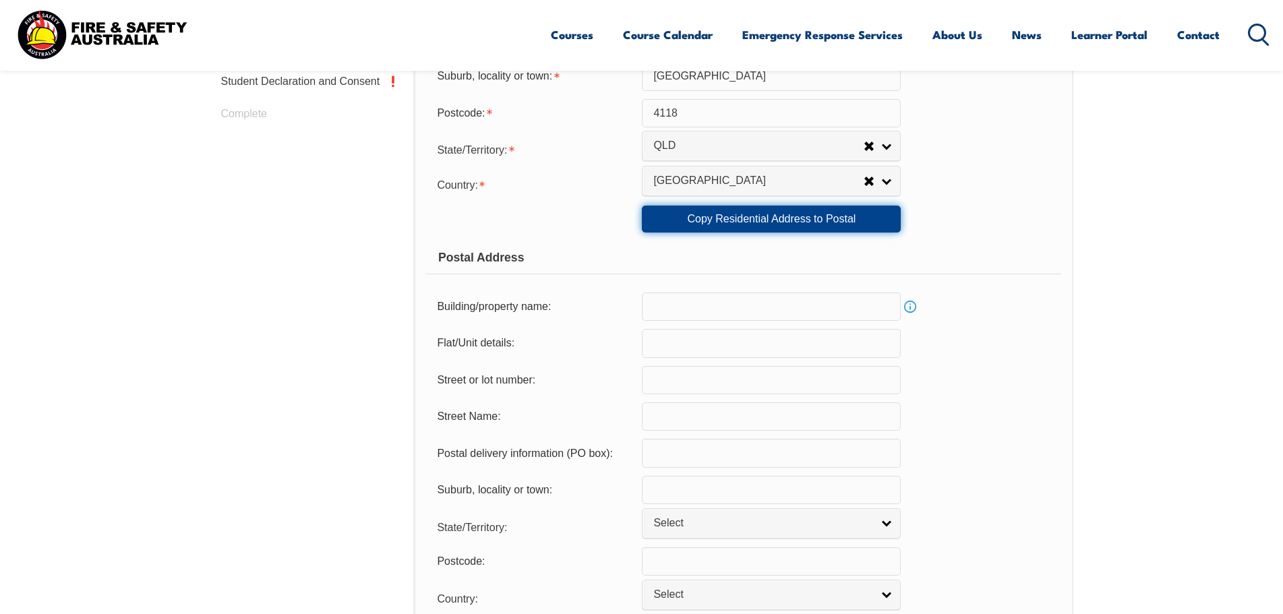
type input "4118"
select select "1101"
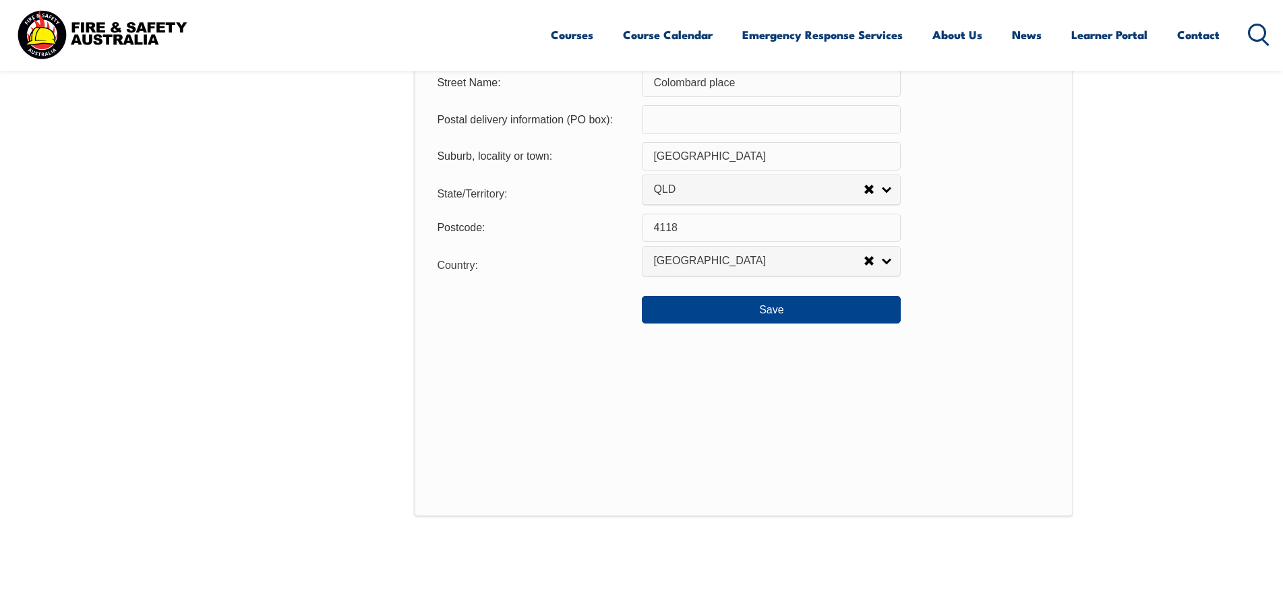
scroll to position [1042, 0]
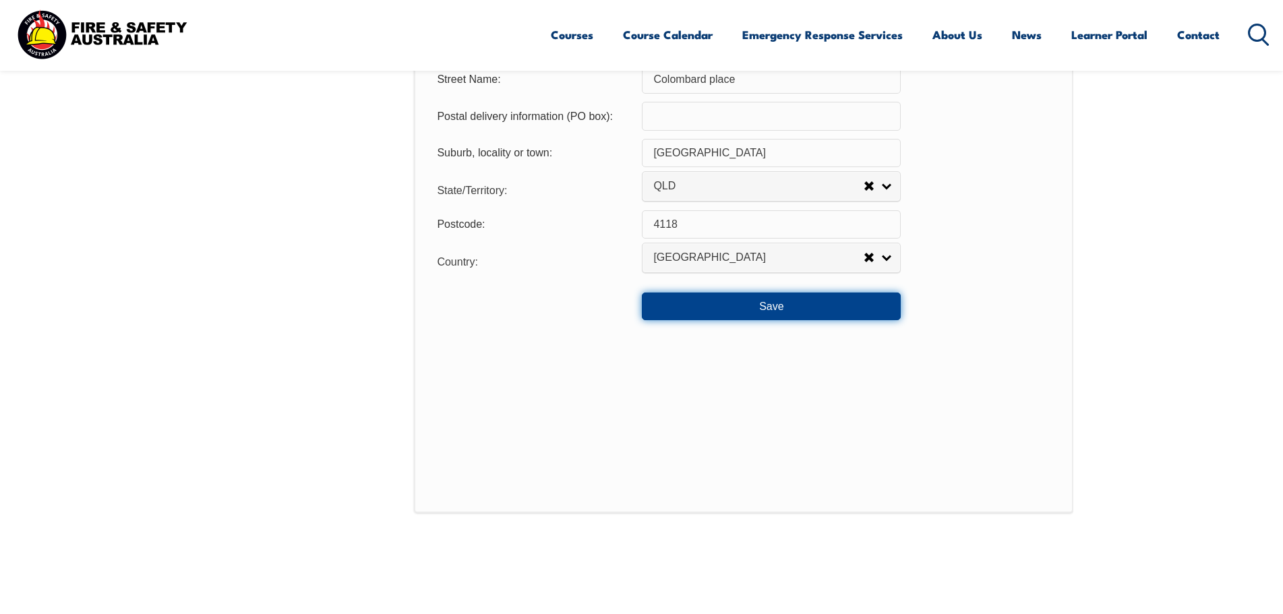
click at [857, 314] on button "Save" at bounding box center [771, 306] width 259 height 27
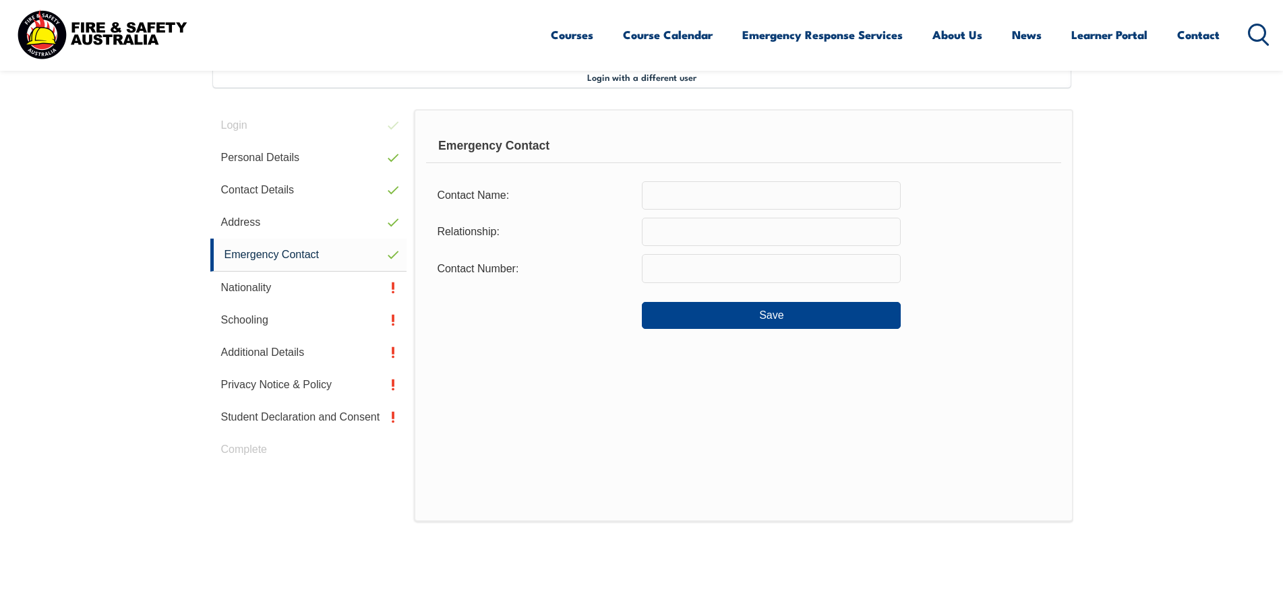
scroll to position [367, 0]
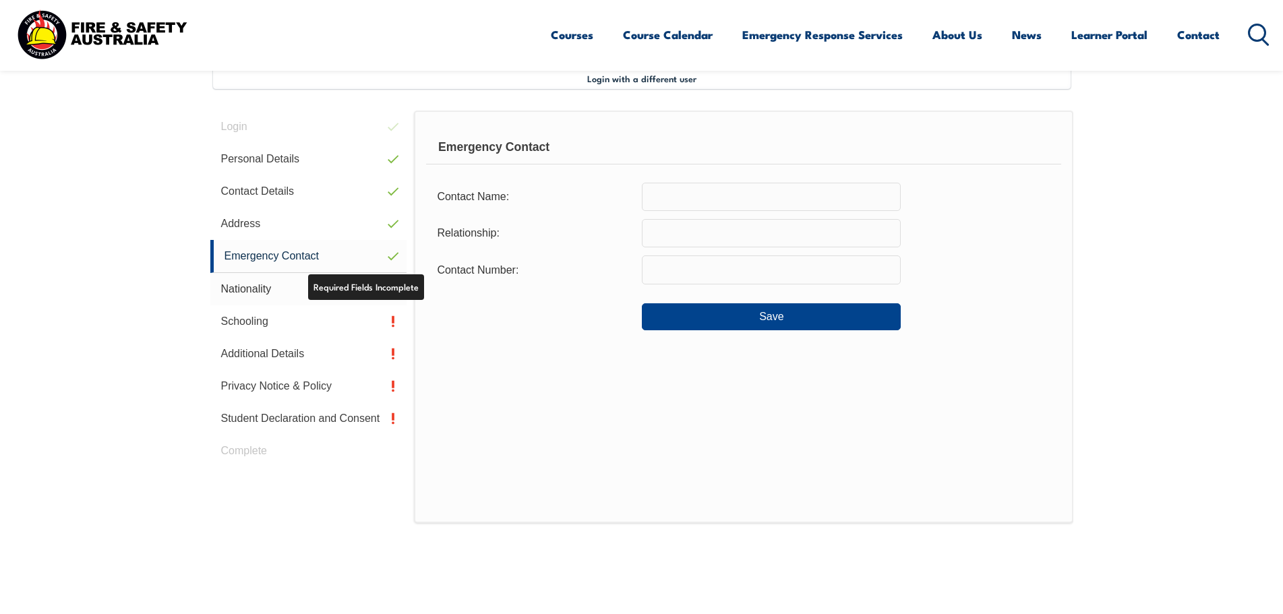
click at [324, 292] on link "Nationality" at bounding box center [308, 289] width 197 height 32
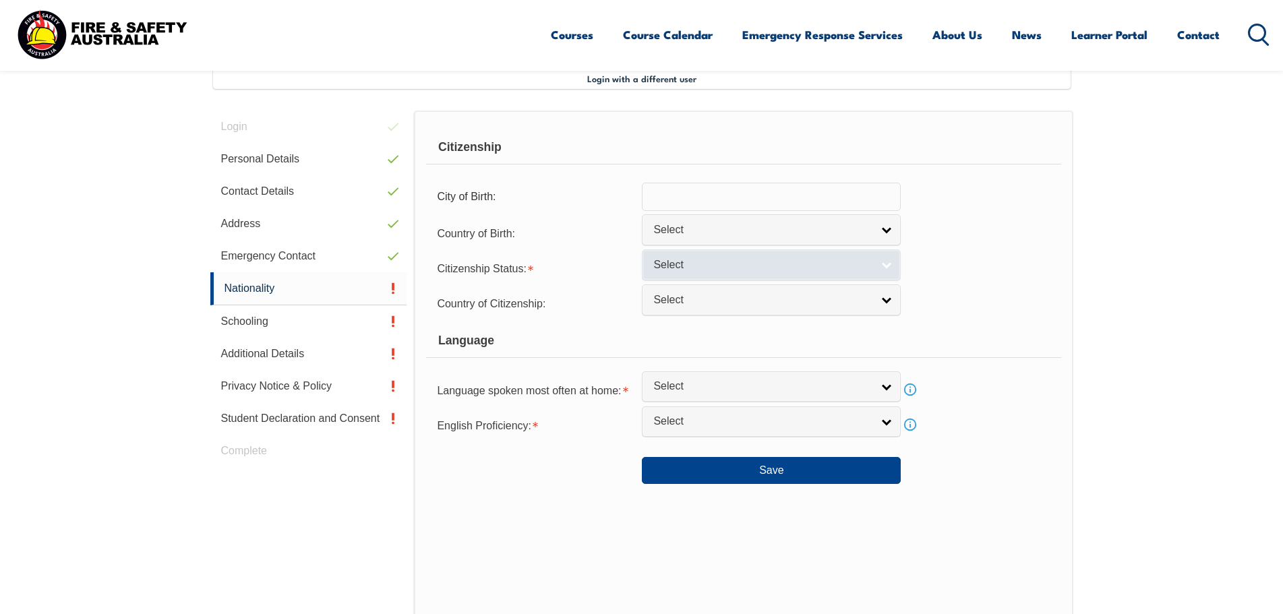
click at [700, 267] on span "Select" at bounding box center [762, 265] width 218 height 14
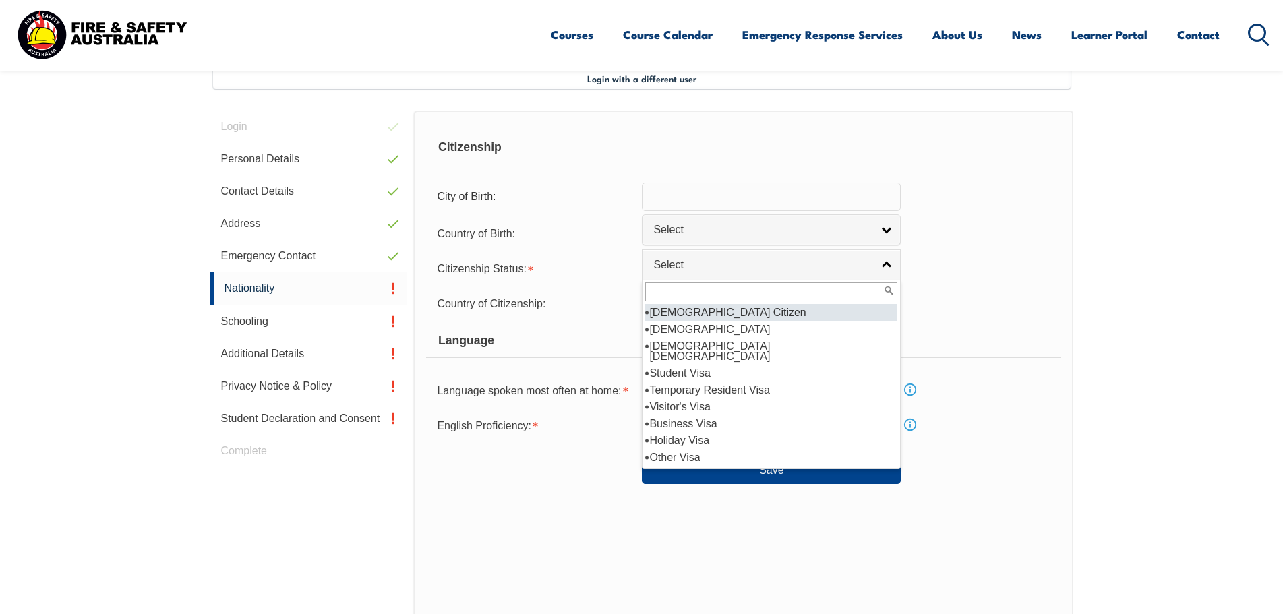
click at [708, 312] on li "[DEMOGRAPHIC_DATA] Citizen" at bounding box center [771, 312] width 252 height 17
select select "1"
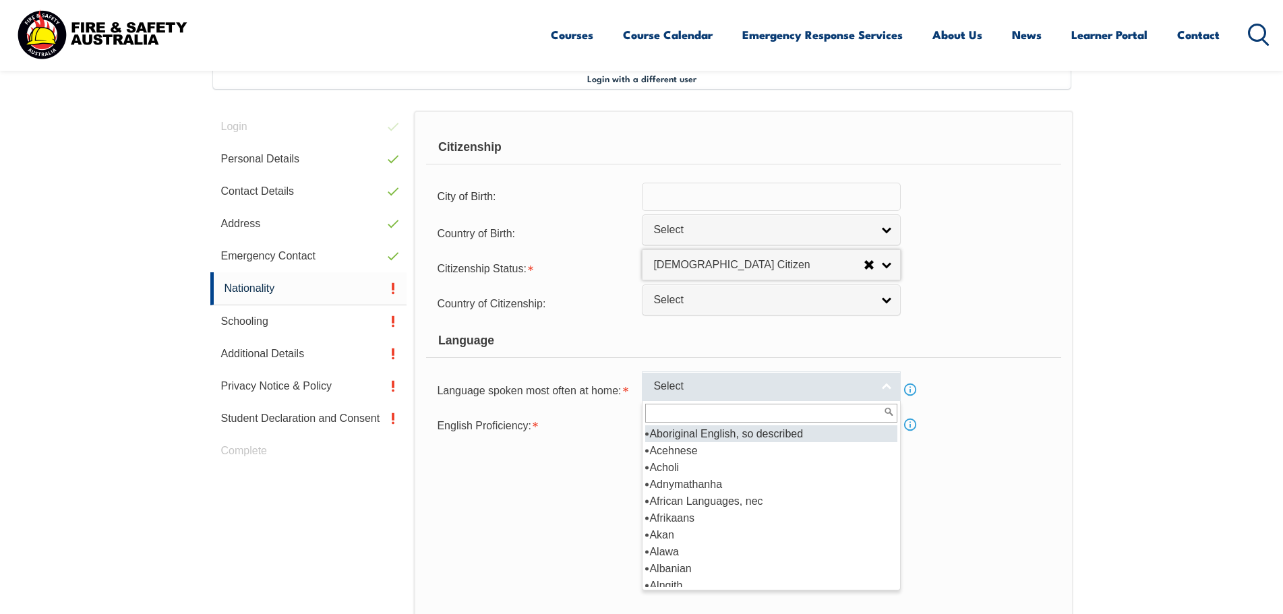
click at [703, 392] on span "Select" at bounding box center [762, 387] width 218 height 14
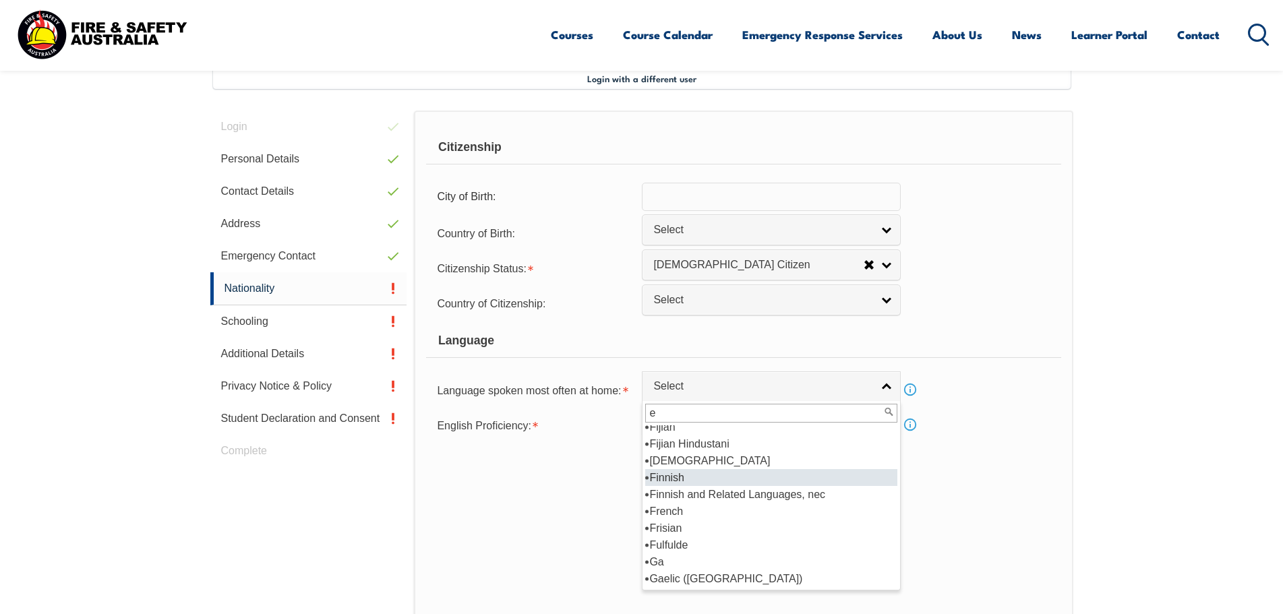
scroll to position [0, 0]
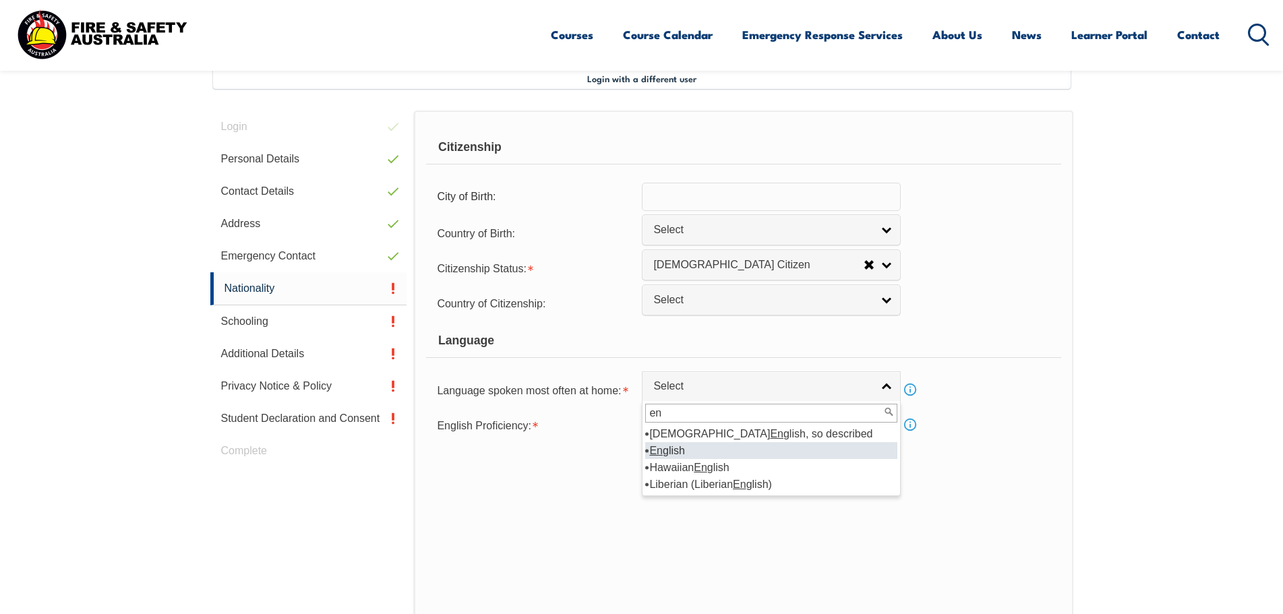
type input "en"
click at [692, 450] on li "En glish" at bounding box center [771, 450] width 252 height 17
select select "1201"
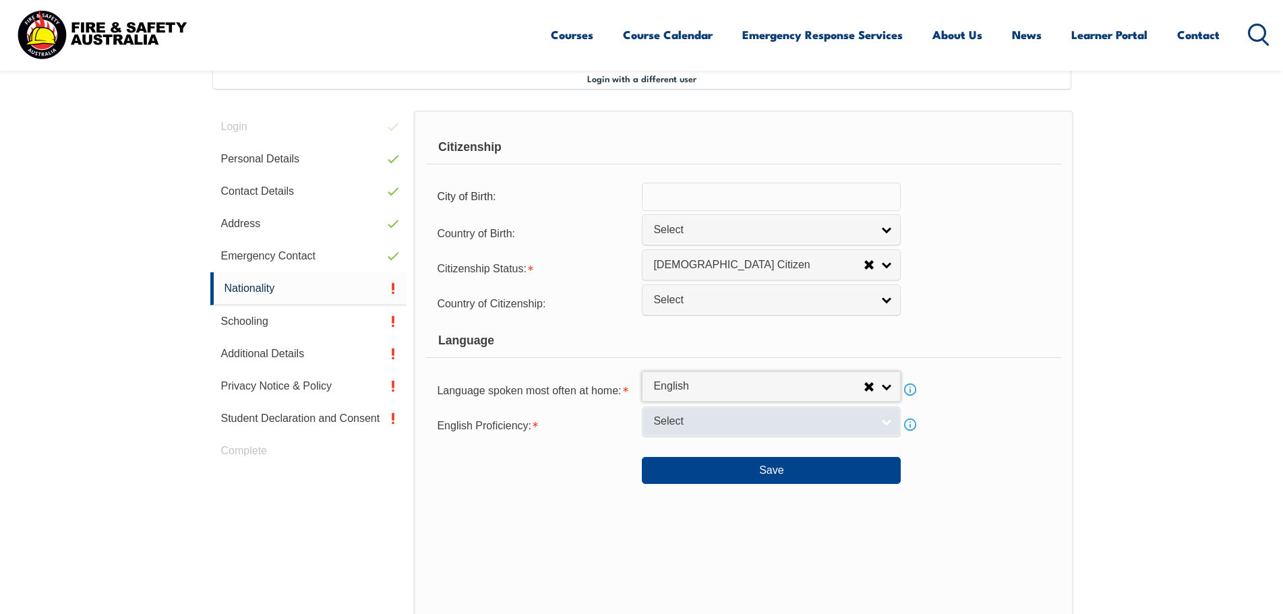
click at [682, 421] on span "Select" at bounding box center [762, 422] width 218 height 14
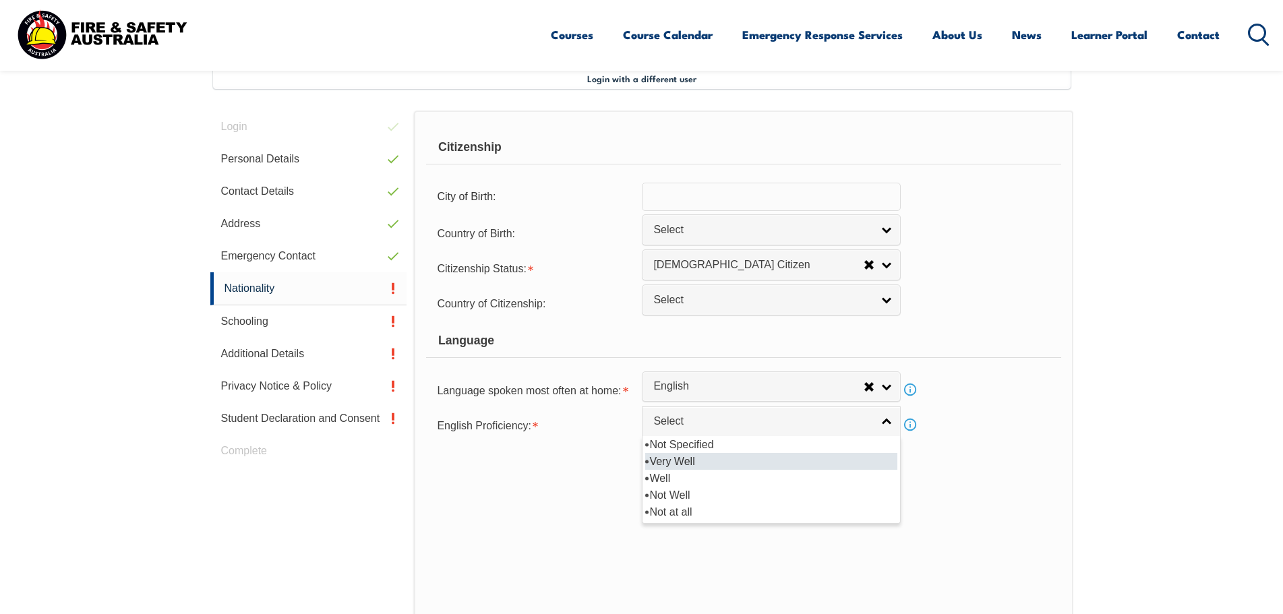
click at [697, 461] on li "Very Well" at bounding box center [771, 461] width 252 height 17
select select "1"
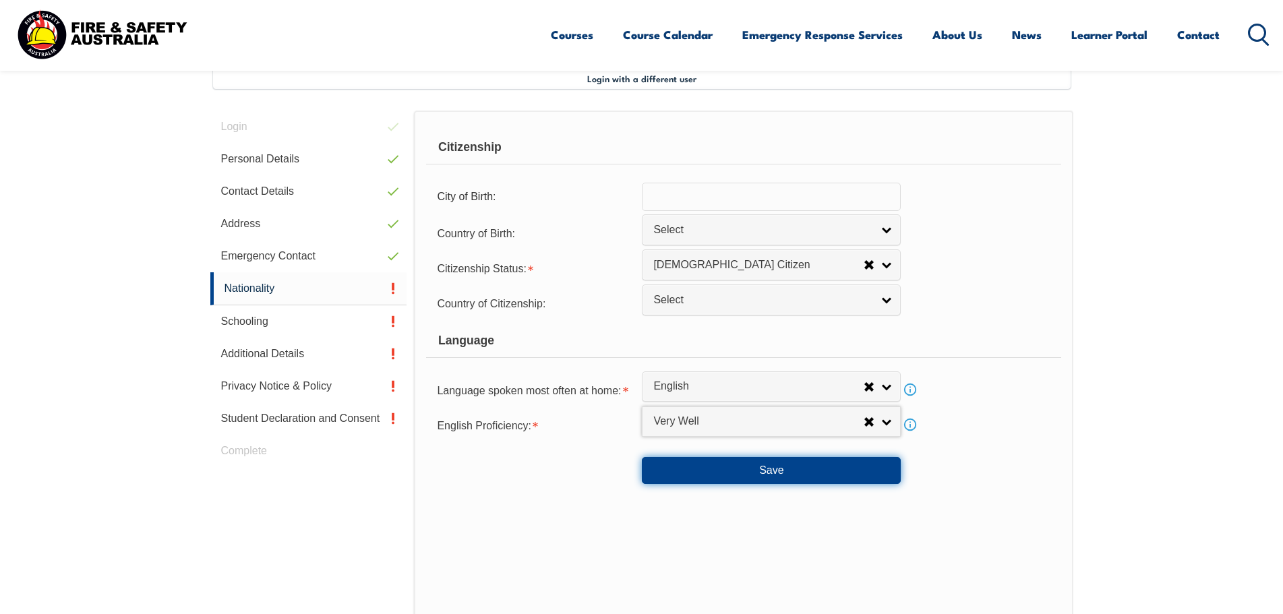
click at [699, 477] on button "Save" at bounding box center [771, 470] width 259 height 27
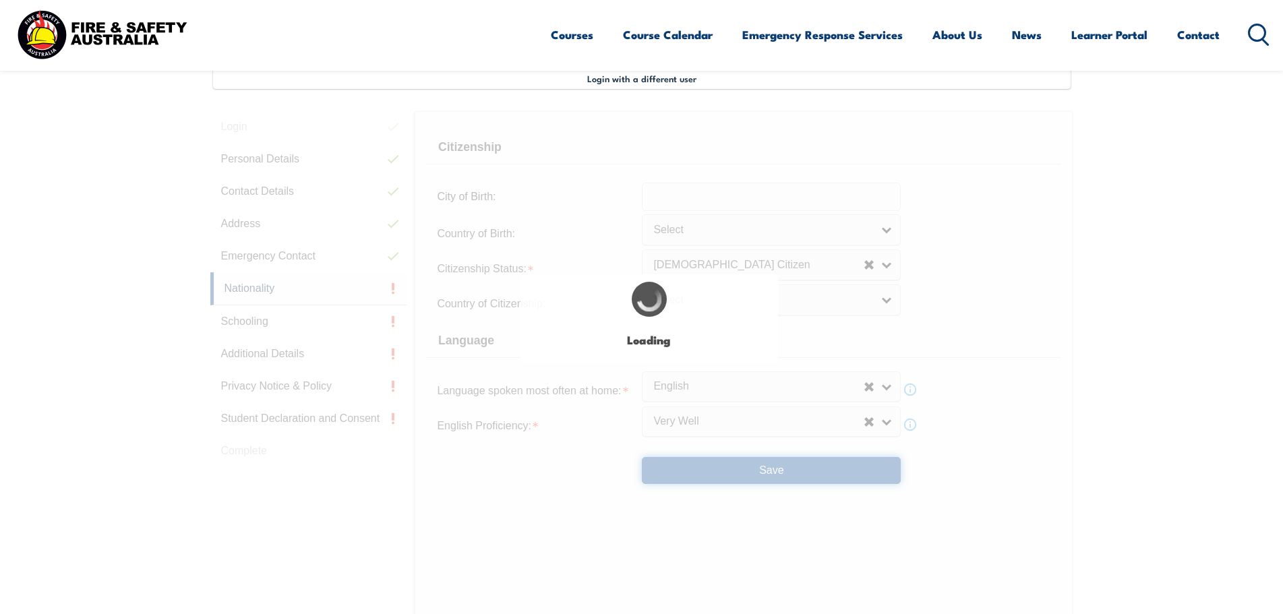
select select "false"
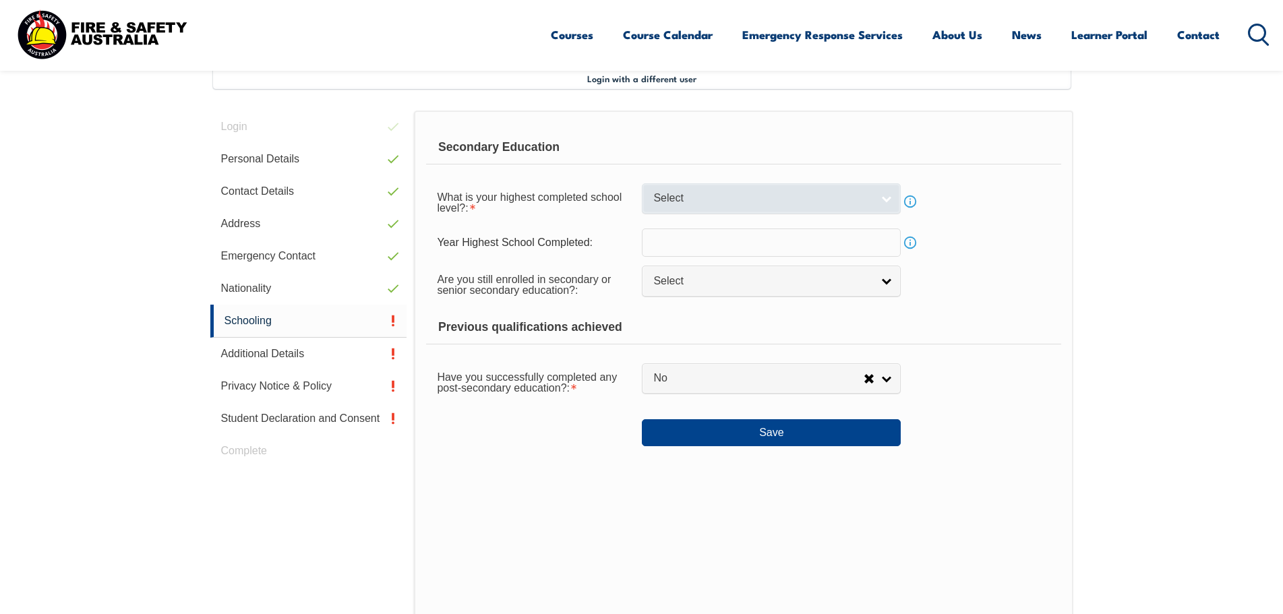
click at [657, 187] on link "Select" at bounding box center [771, 198] width 259 height 30
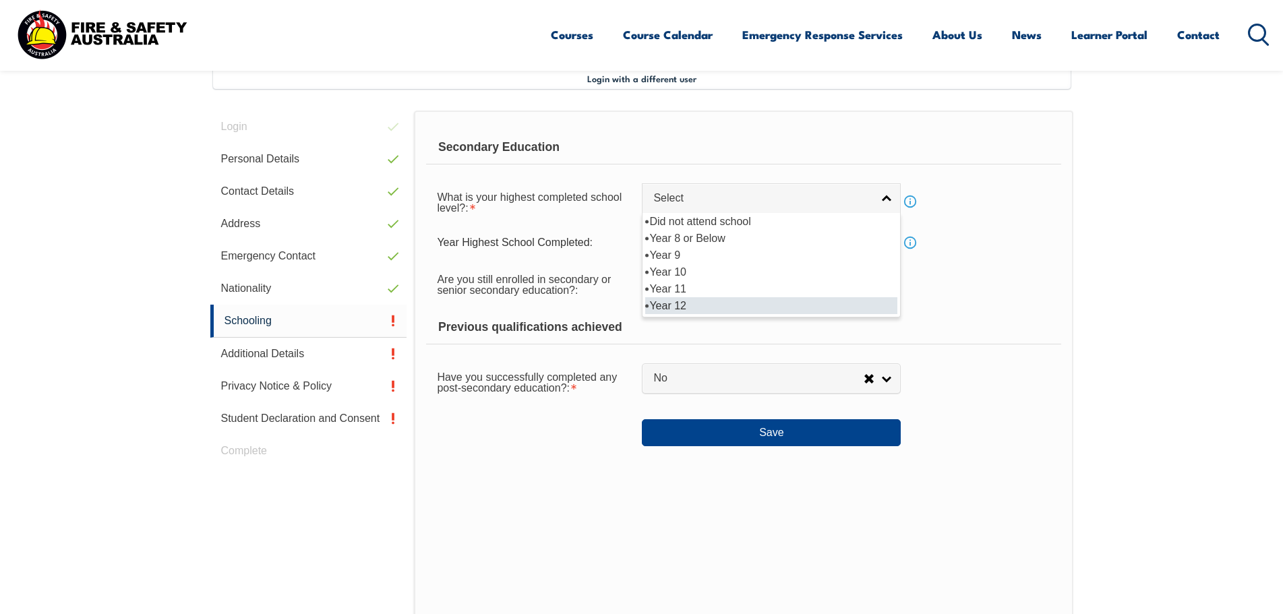
click at [736, 311] on li "Year 12" at bounding box center [771, 305] width 252 height 17
select select "12"
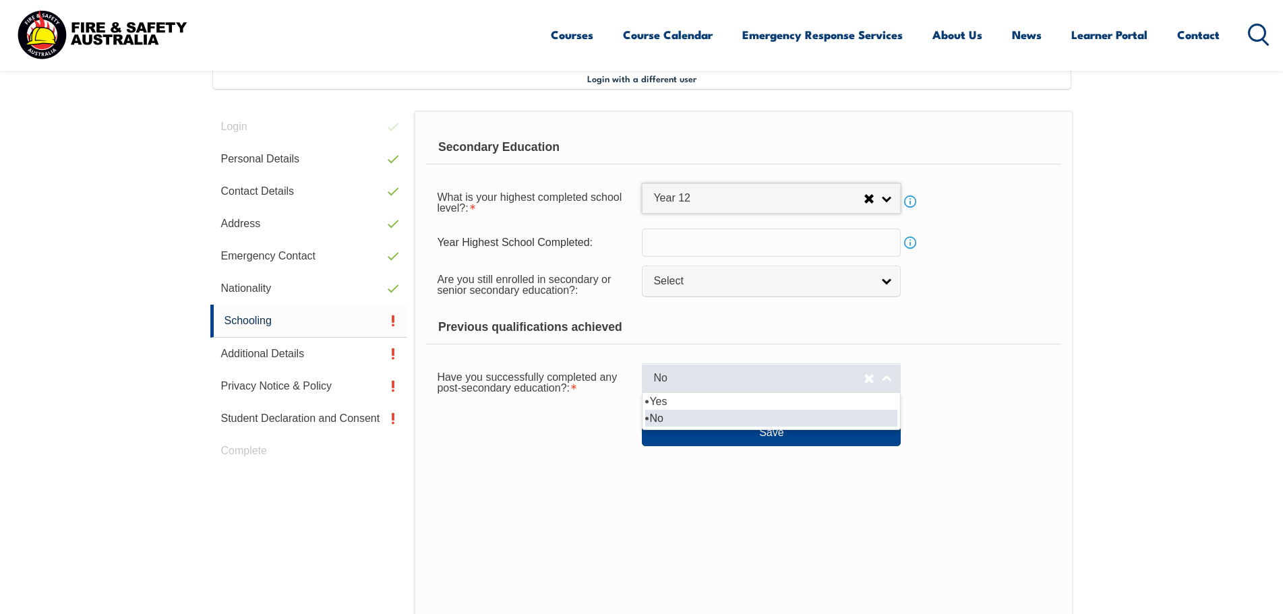
click at [715, 374] on span "No" at bounding box center [758, 379] width 210 height 14
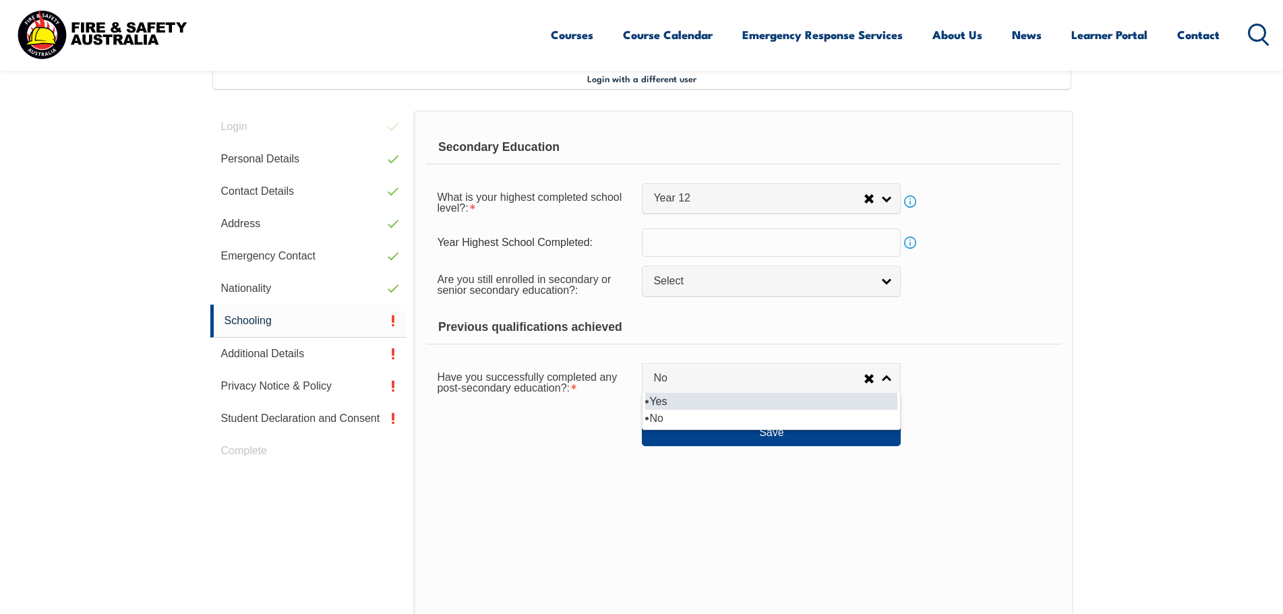
click at [721, 405] on li "Yes" at bounding box center [771, 401] width 252 height 17
select select "true"
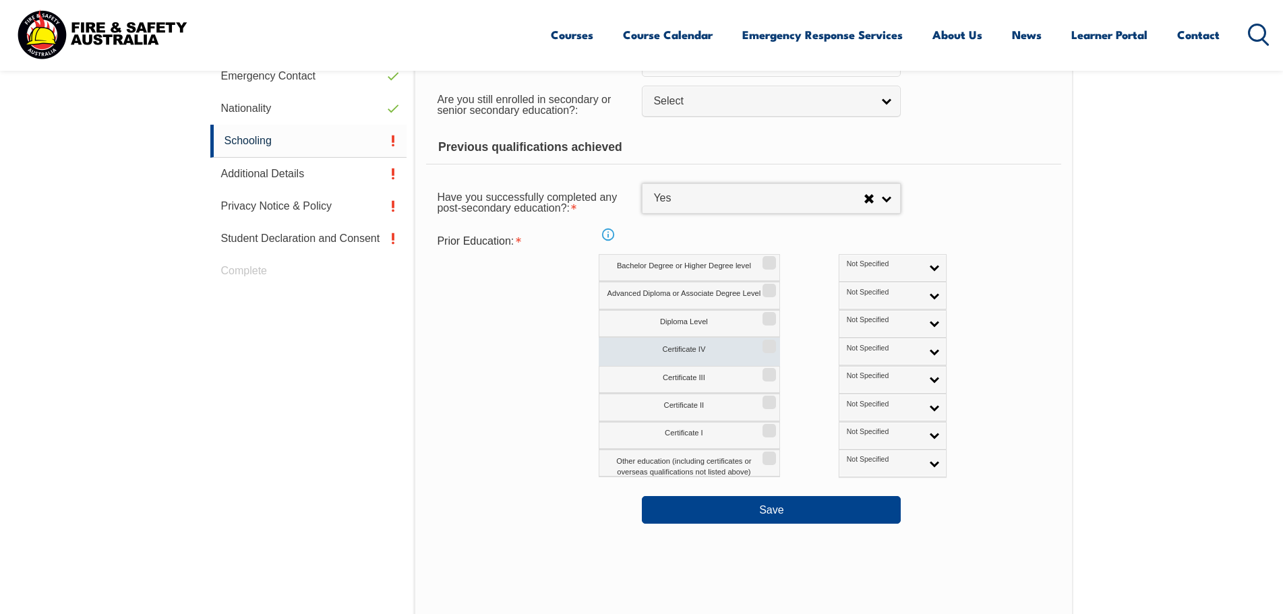
scroll to position [570, 0]
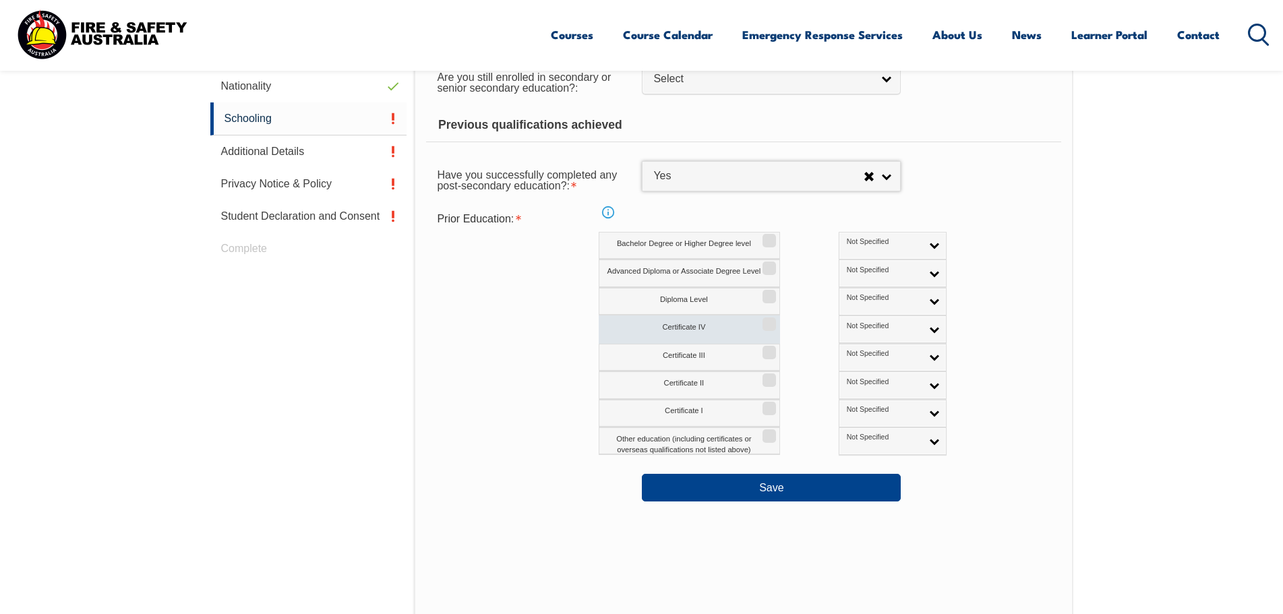
click at [763, 340] on label "Certificate IV" at bounding box center [689, 330] width 181 height 28
click at [763, 320] on input "Certificate IV" at bounding box center [767, 319] width 8 height 1
checkbox input "true"
click at [848, 326] on span "Not Specified" at bounding box center [884, 326] width 75 height 9
click at [843, 379] on li "Australian Qualification" at bounding box center [892, 372] width 101 height 27
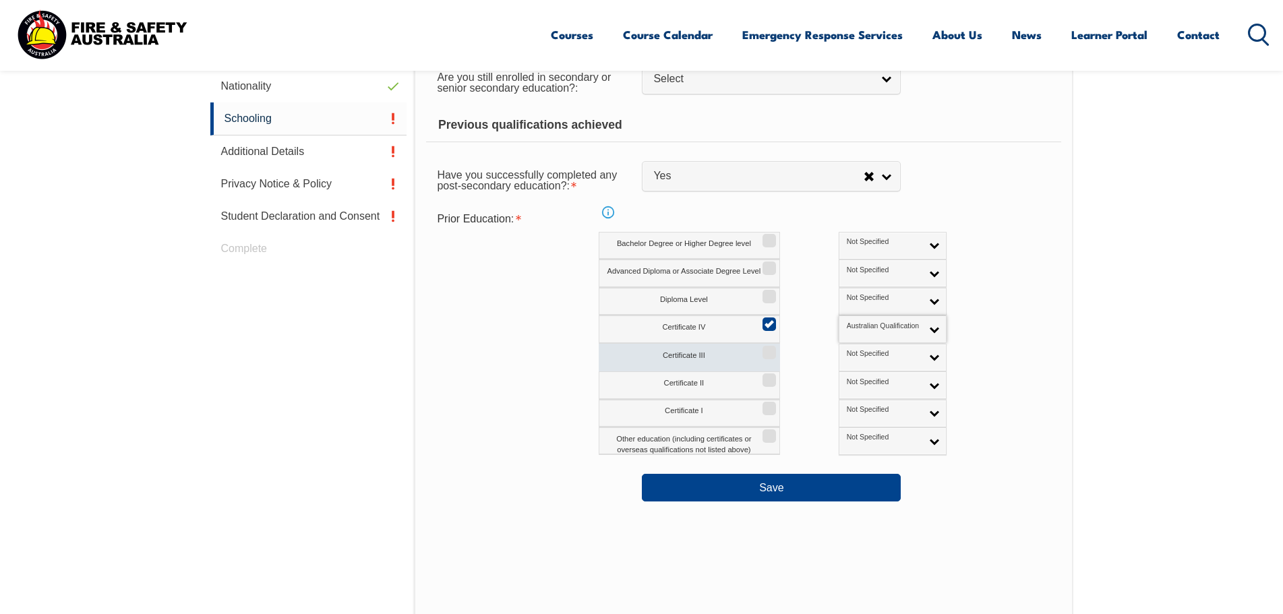
click at [766, 365] on label "Certificate III" at bounding box center [689, 358] width 181 height 28
click at [766, 349] on input "Certificate III" at bounding box center [767, 347] width 8 height 1
checkbox input "true"
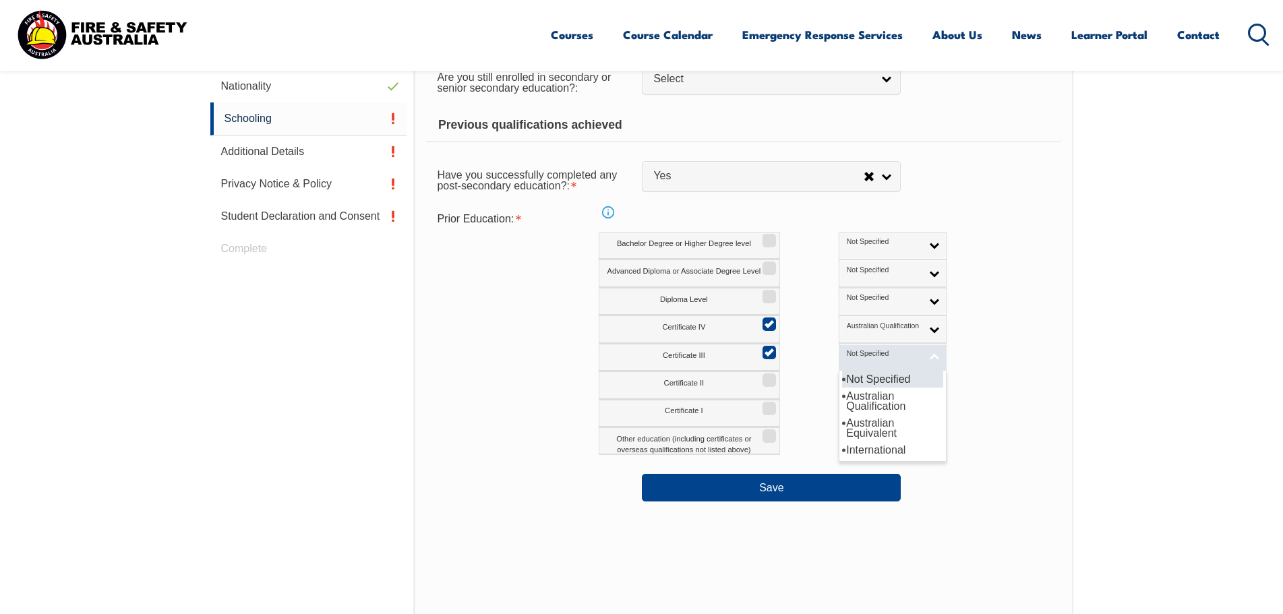
click at [839, 356] on link "Not Specified" at bounding box center [893, 358] width 108 height 28
click at [842, 409] on li "Australian Qualification" at bounding box center [892, 401] width 101 height 27
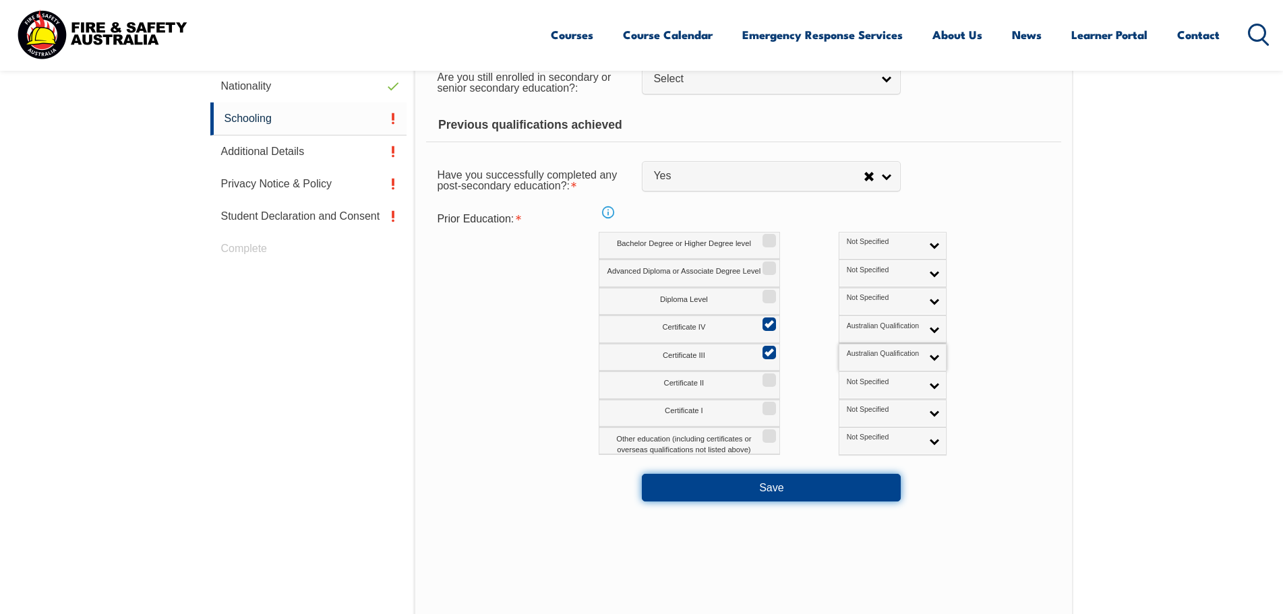
click at [837, 485] on button "Save" at bounding box center [771, 487] width 259 height 27
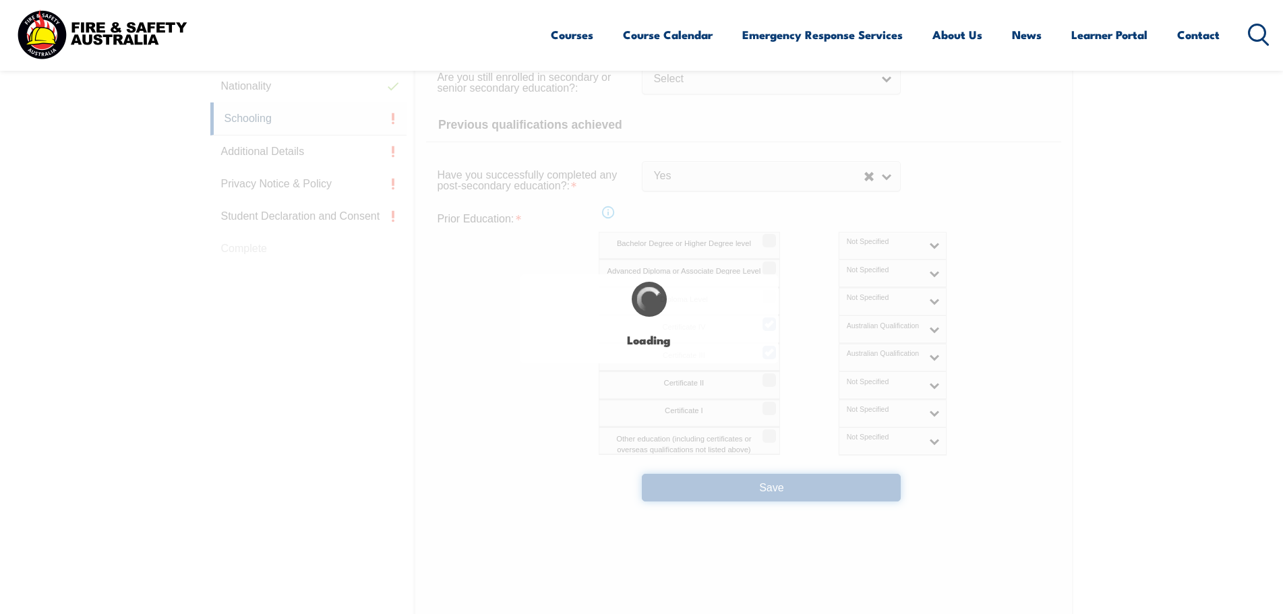
select select
select select "true"
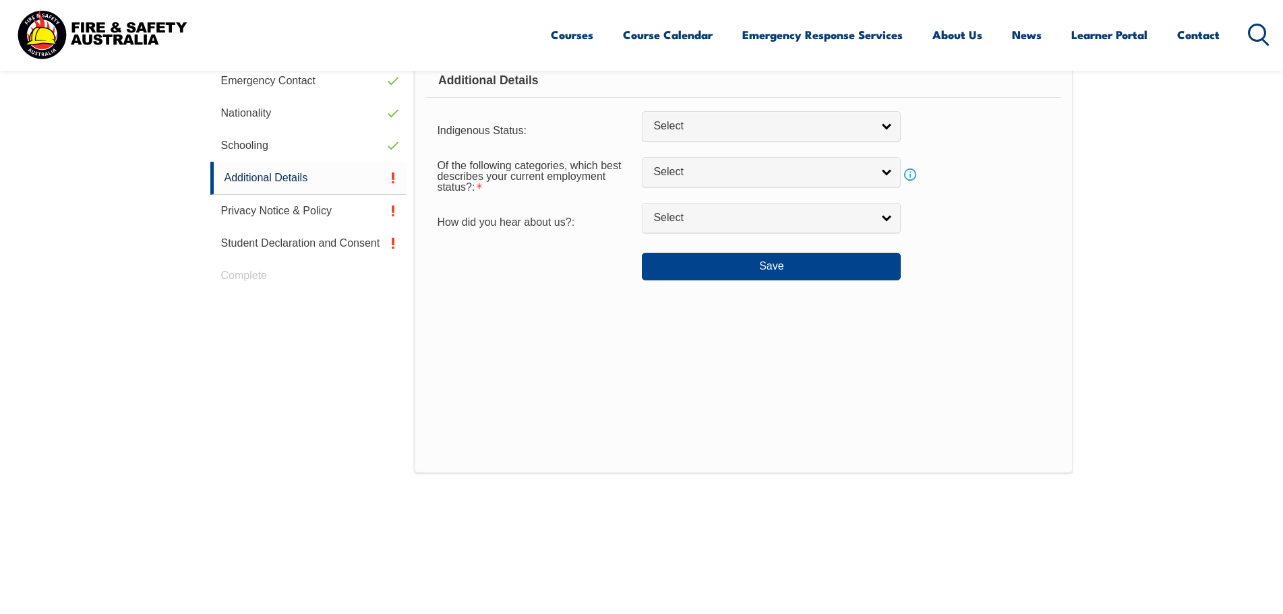
scroll to position [367, 0]
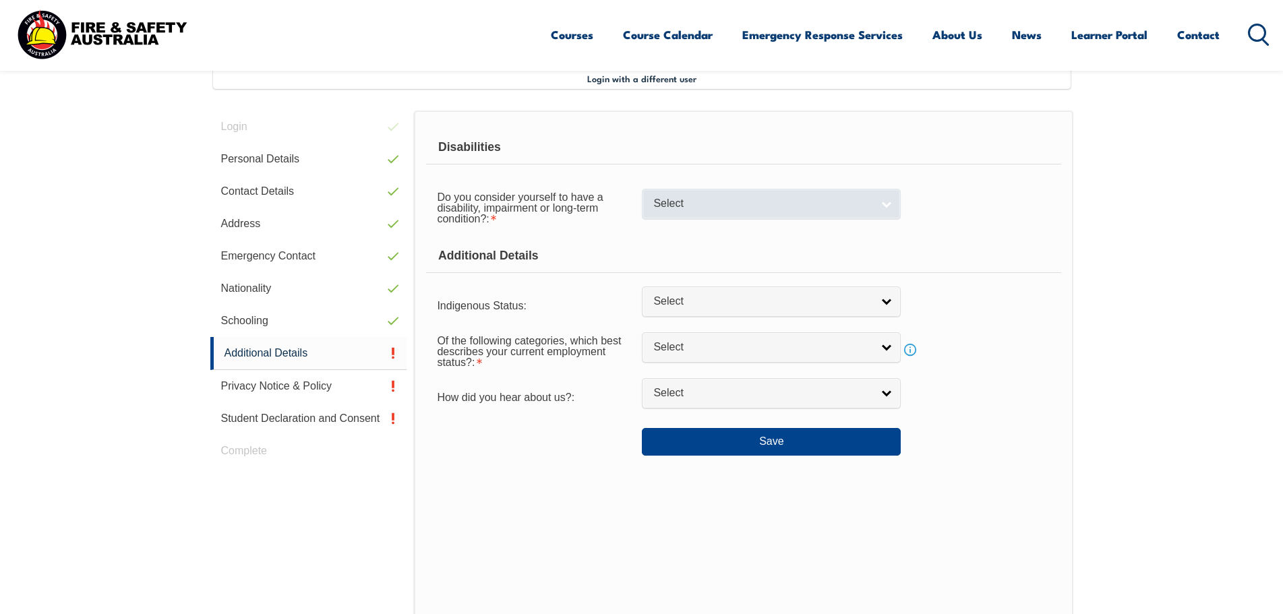
click at [761, 208] on span "Select" at bounding box center [762, 204] width 218 height 14
click at [753, 231] on li "No" at bounding box center [771, 226] width 252 height 17
select select "false"
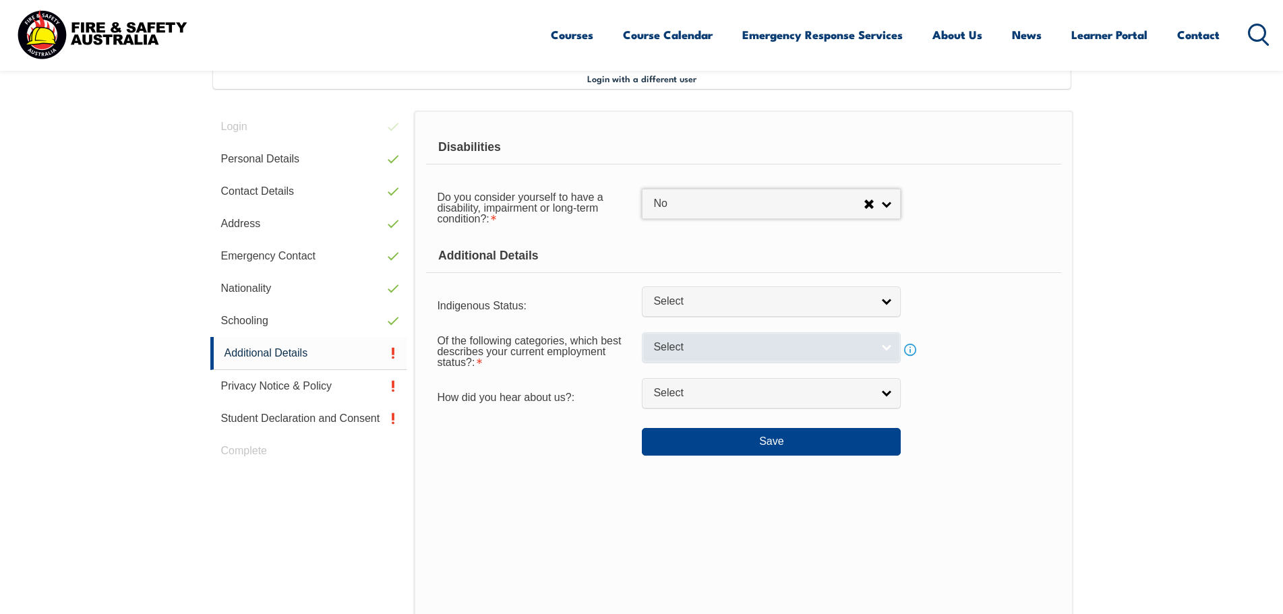
click at [745, 350] on span "Select" at bounding box center [762, 348] width 218 height 14
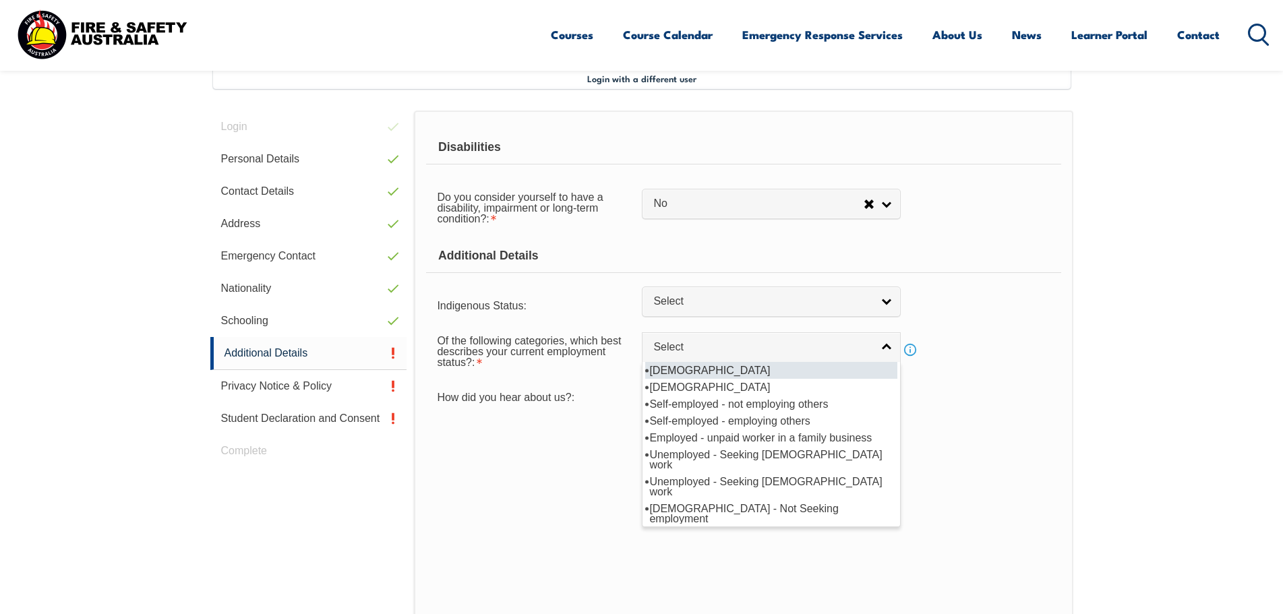
click at [748, 374] on li "[DEMOGRAPHIC_DATA]" at bounding box center [771, 370] width 252 height 17
select select "1"
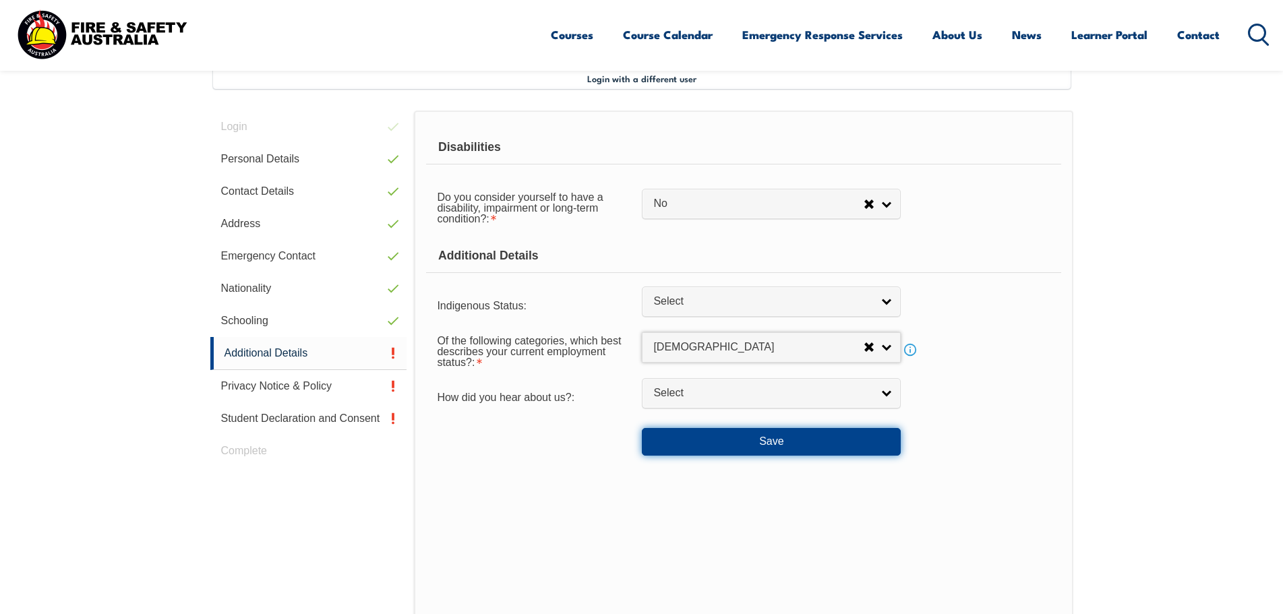
click at [763, 444] on button "Save" at bounding box center [771, 441] width 259 height 27
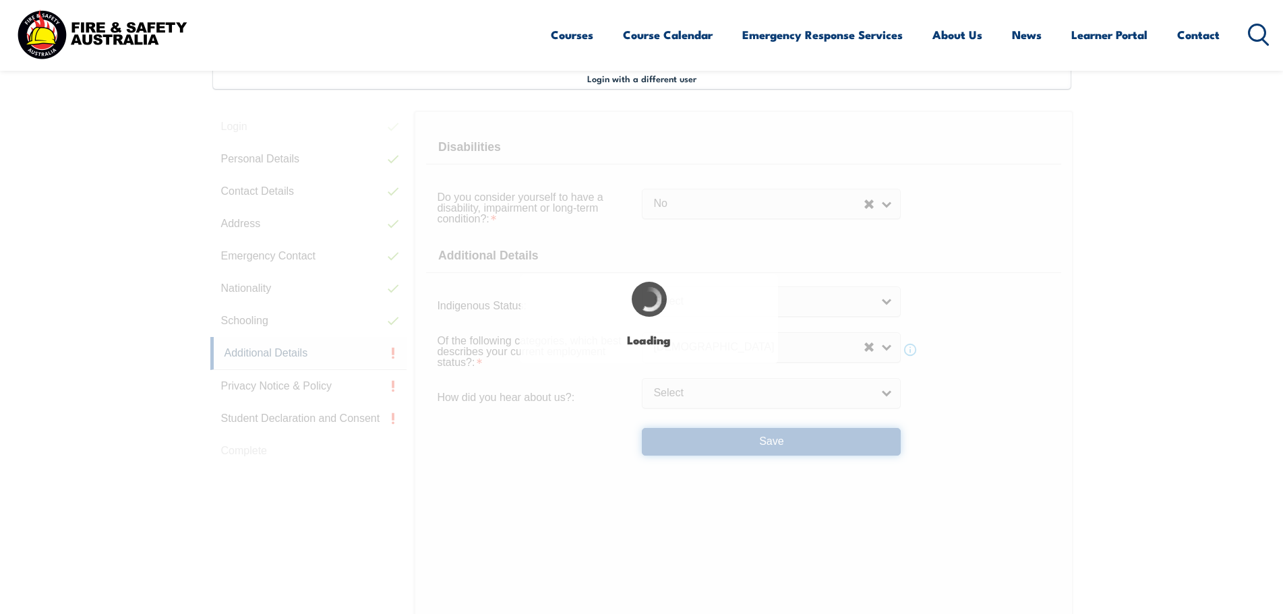
select select "false"
select select
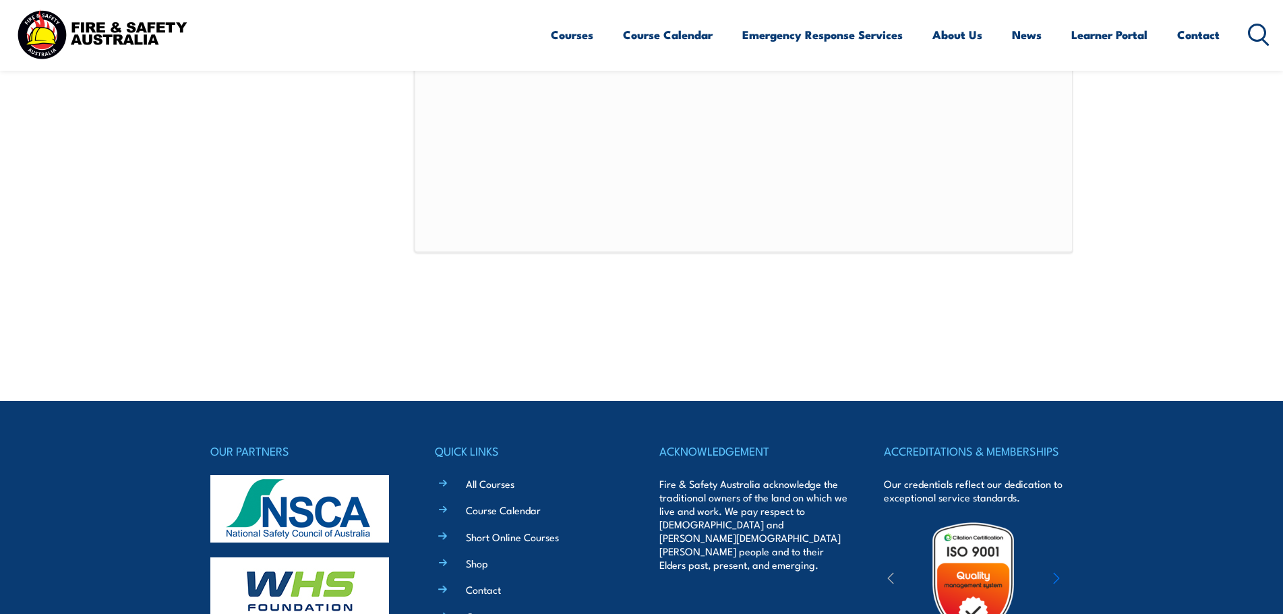
scroll to position [974, 0]
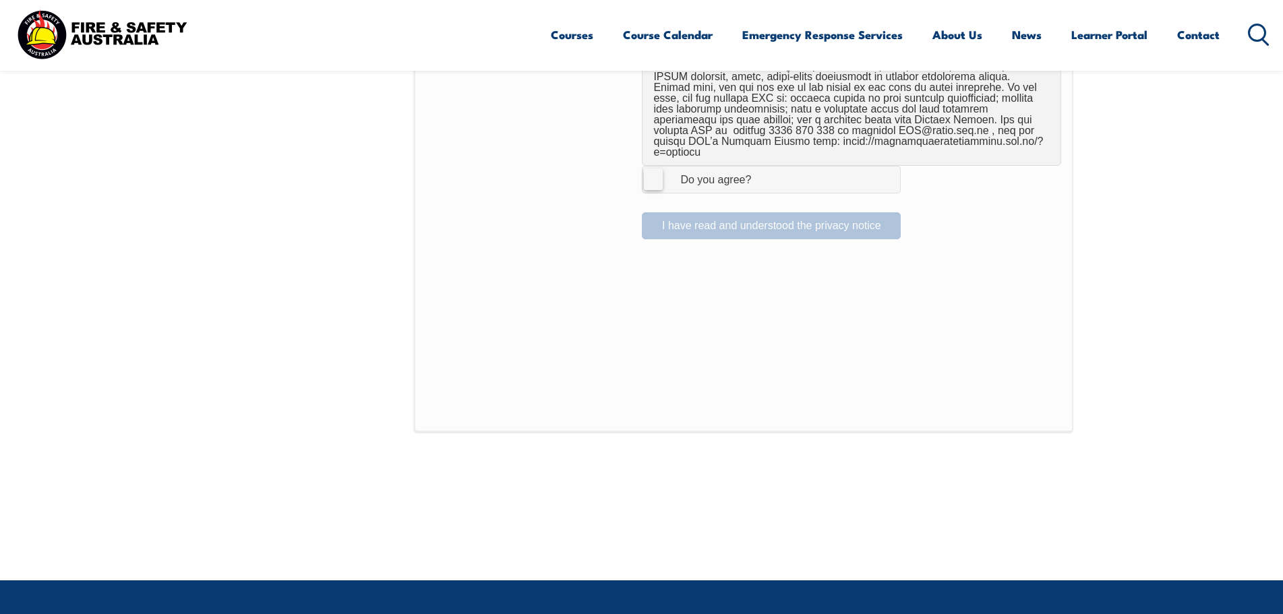
click at [664, 167] on span "I Agree Do you agree?" at bounding box center [702, 180] width 119 height 26
click at [762, 167] on input "I Agree Do you agree?" at bounding box center [773, 180] width 23 height 26
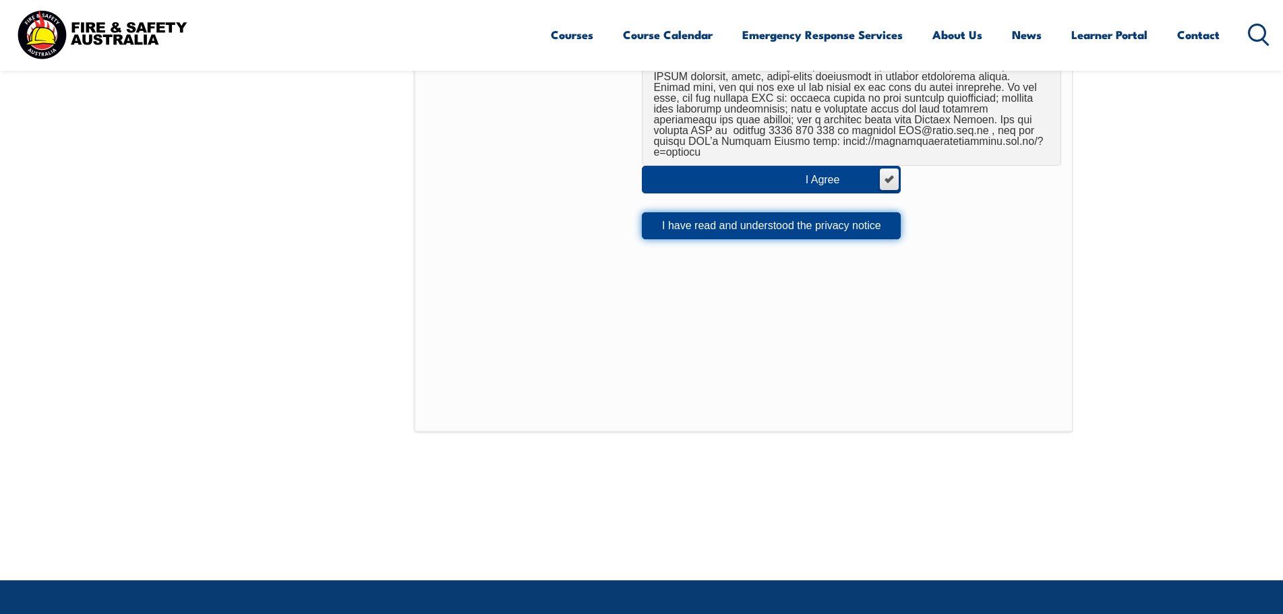
click at [685, 220] on button "I have read and understood the privacy notice" at bounding box center [771, 225] width 259 height 27
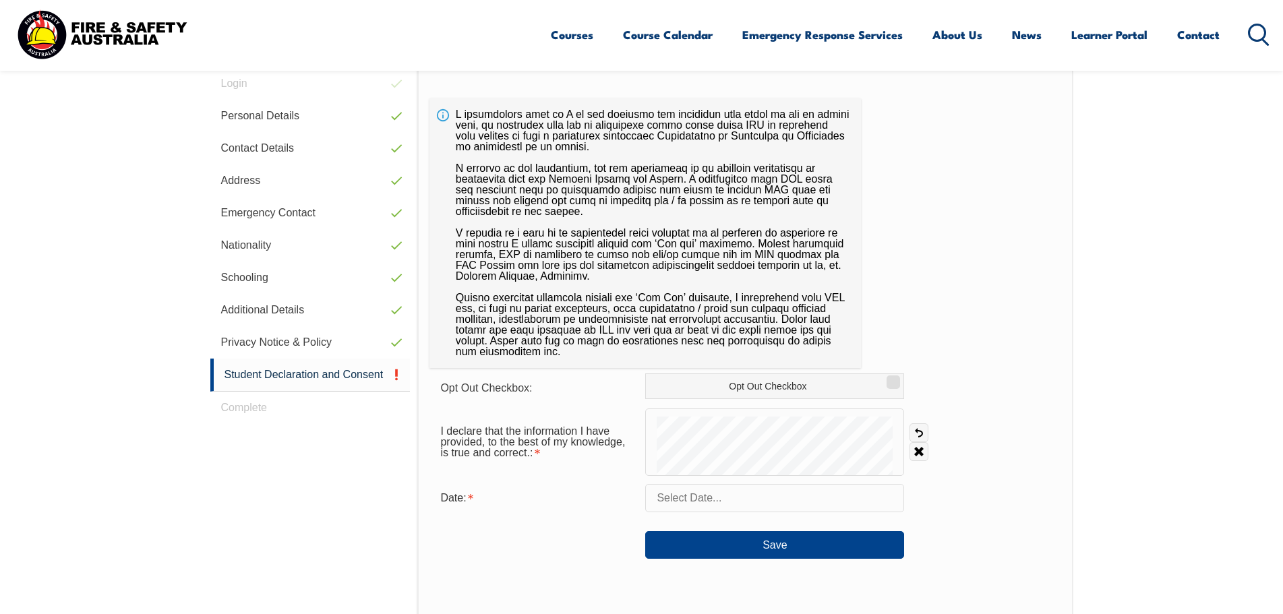
scroll to position [435, 0]
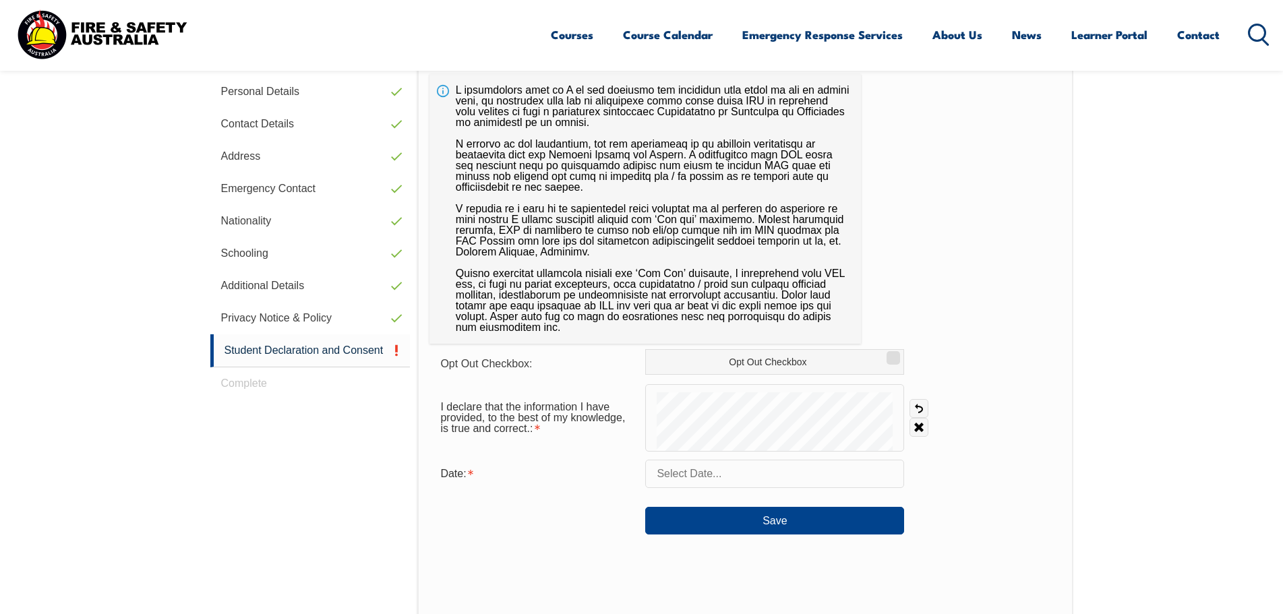
click at [736, 475] on input "text" at bounding box center [774, 474] width 259 height 28
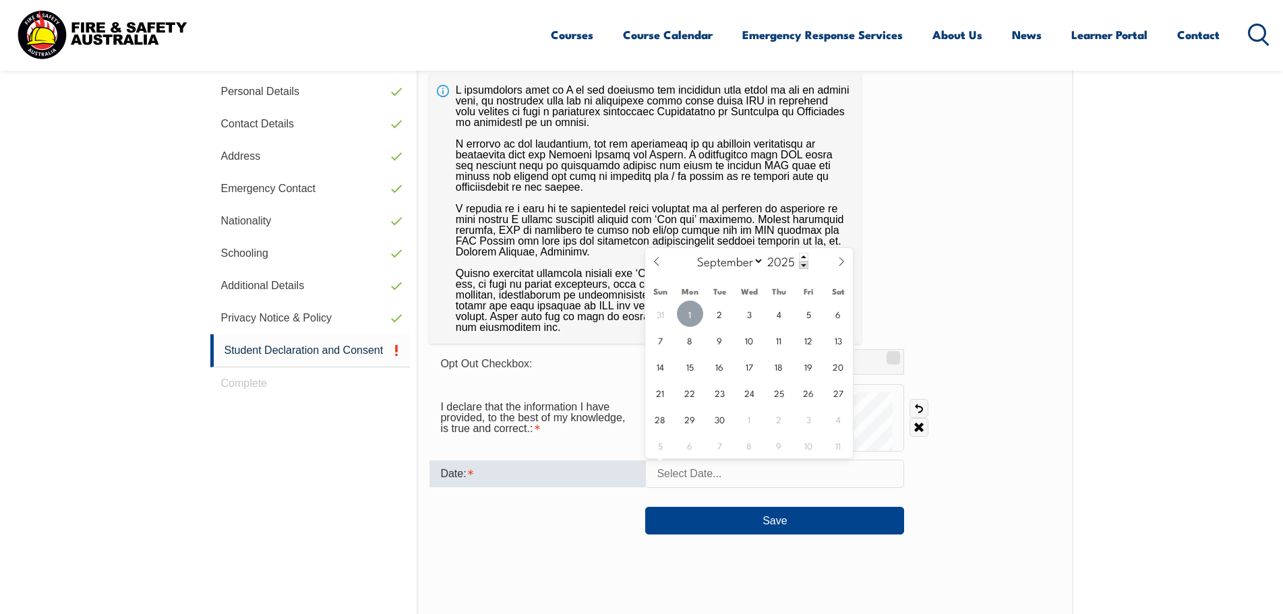
click at [697, 311] on span "1" at bounding box center [690, 314] width 26 height 26
type input "September 1, 2025"
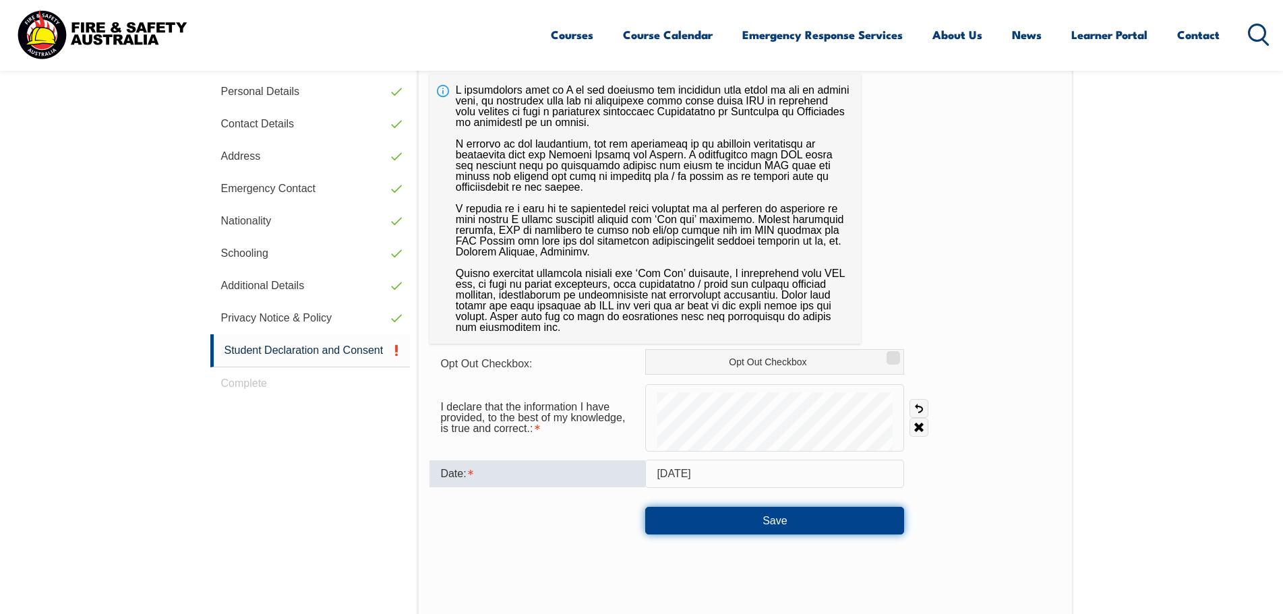
click at [777, 525] on button "Save" at bounding box center [774, 520] width 259 height 27
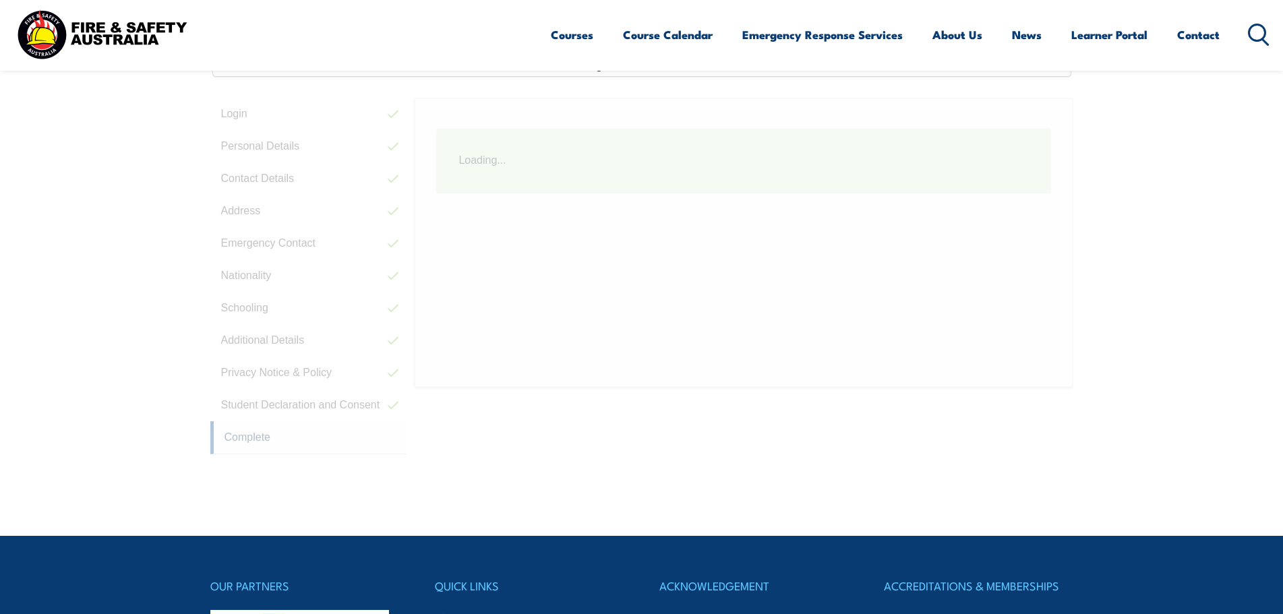
scroll to position [367, 0]
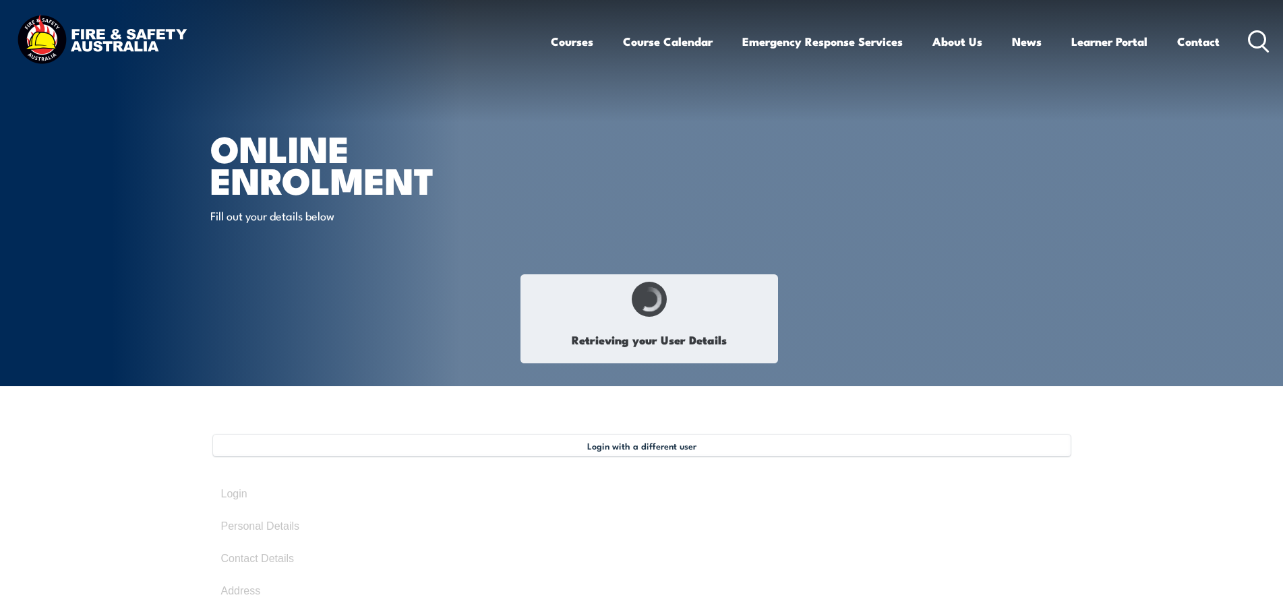
select select "Mr"
type input "[PERSON_NAME]"
type input "[DATE]"
type input "MV5FGVEPPW"
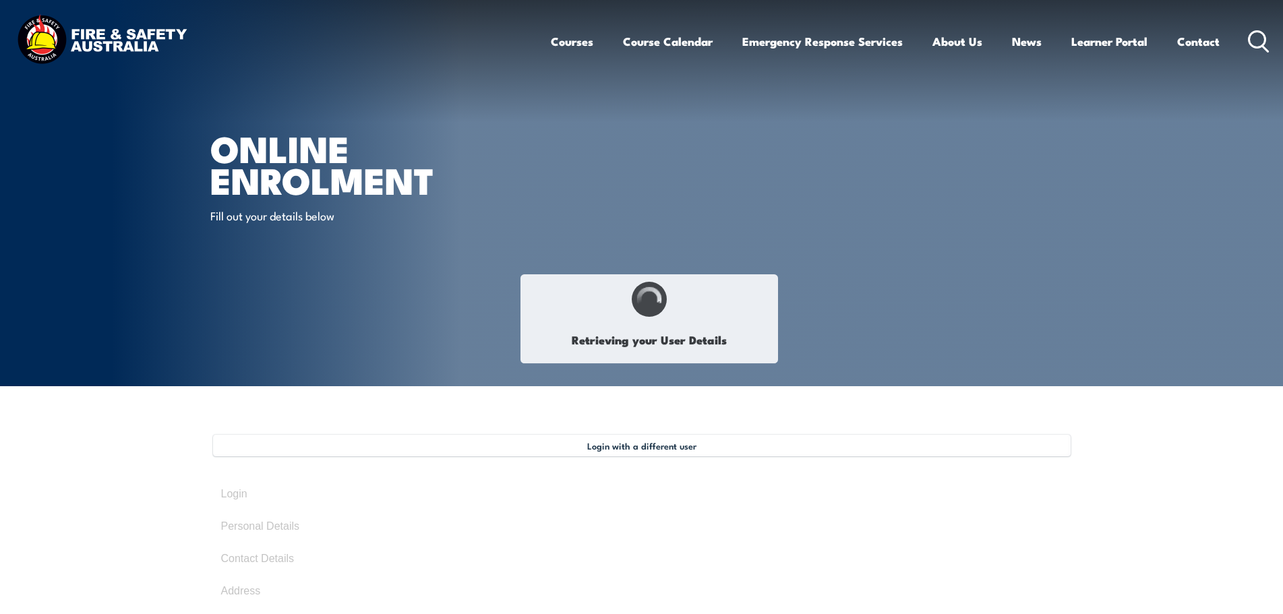
select select "M"
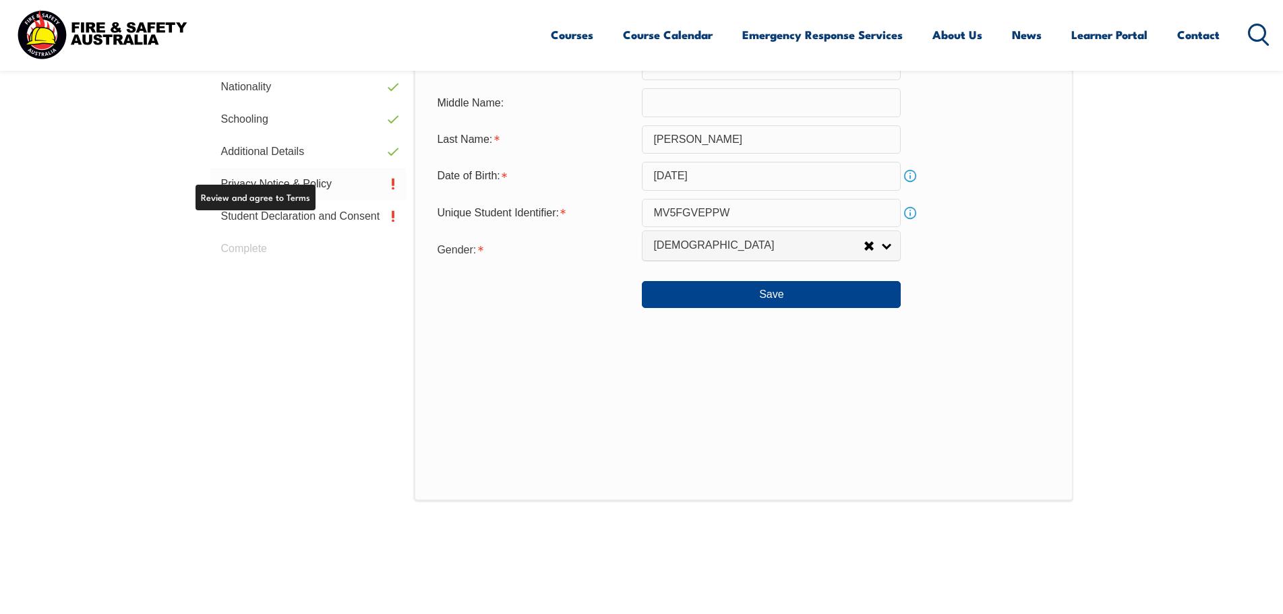
click at [296, 186] on link "Privacy Notice & Policy" at bounding box center [308, 184] width 197 height 32
